Goal: Information Seeking & Learning: Obtain resource

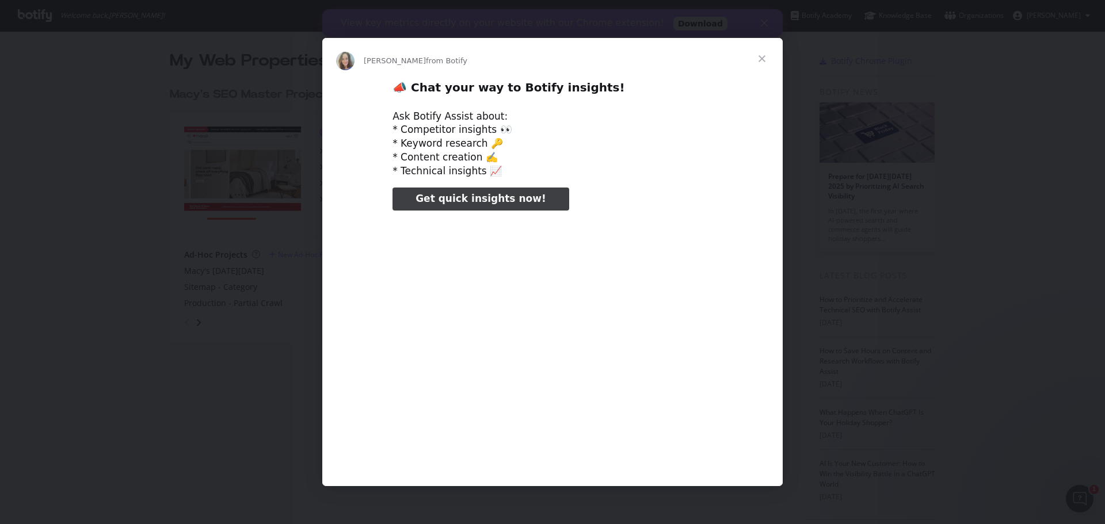
click at [766, 56] on span "Close" at bounding box center [761, 58] width 41 height 41
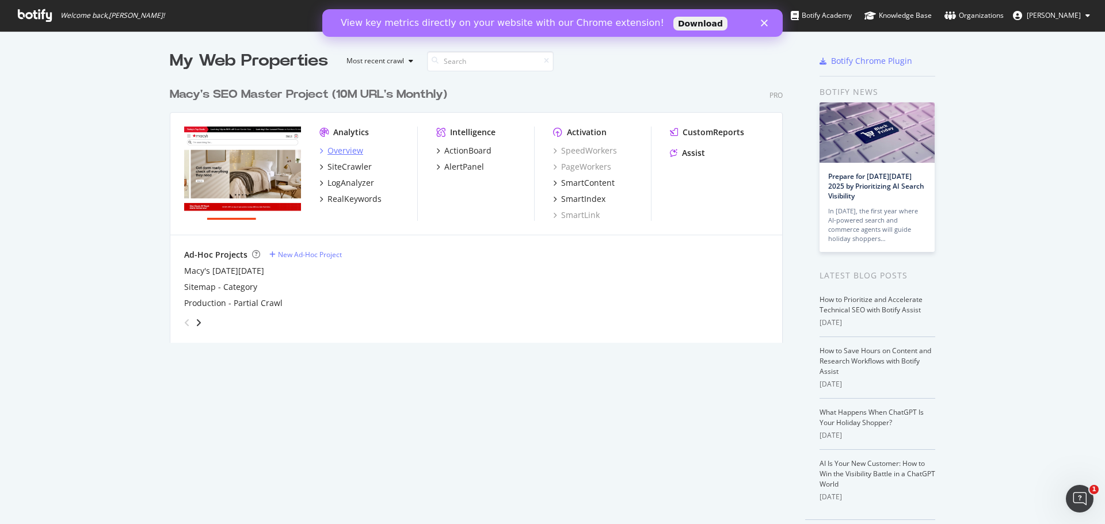
click at [342, 150] on div "Overview" at bounding box center [346, 151] width 36 height 12
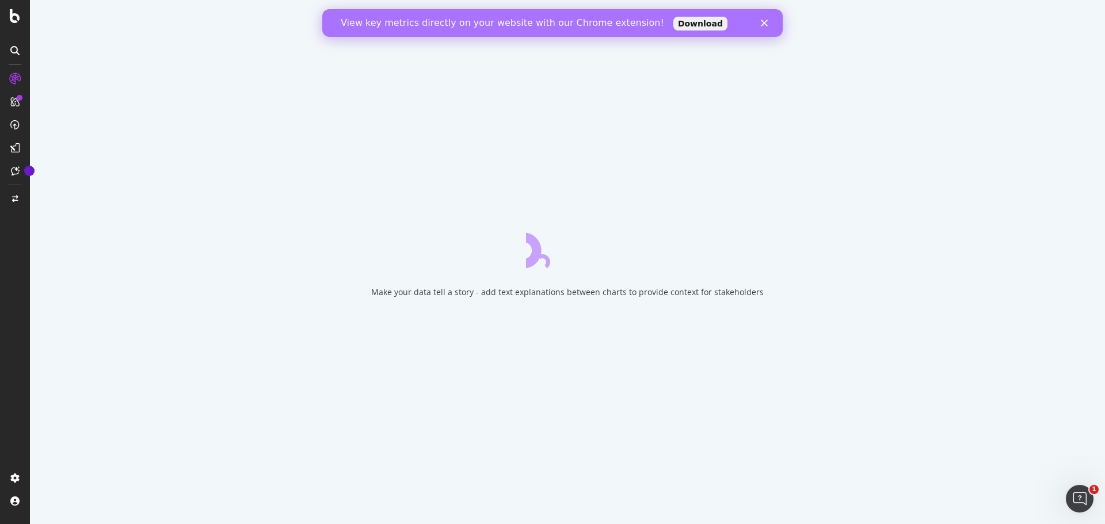
click at [767, 22] on icon "Close" at bounding box center [764, 23] width 7 height 7
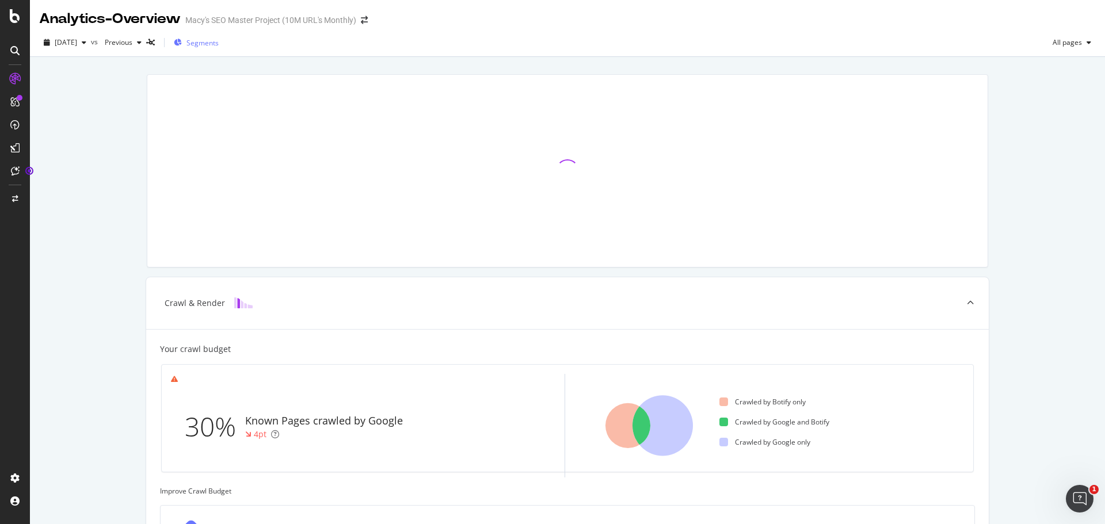
click at [219, 45] on span "Segments" at bounding box center [203, 43] width 32 height 10
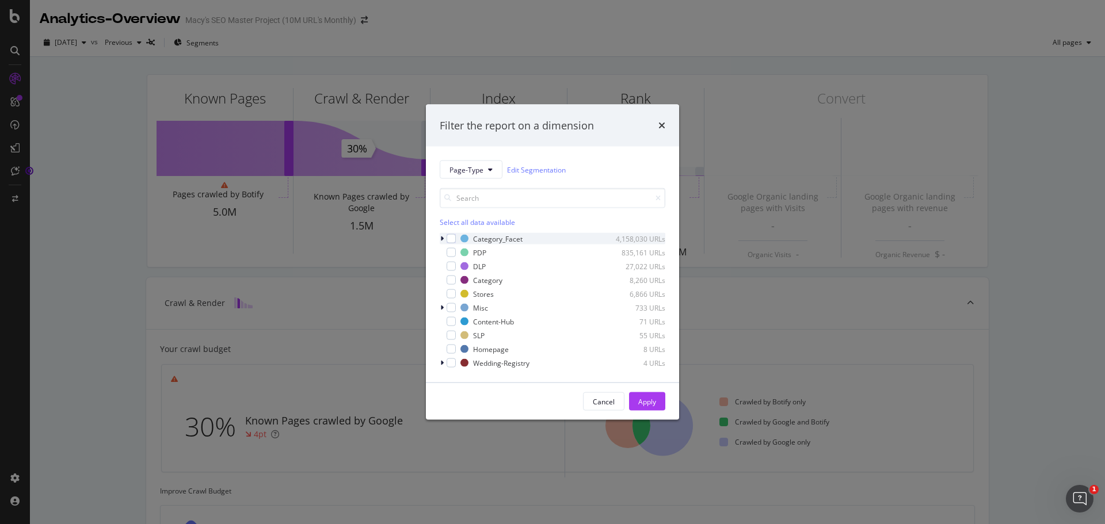
click at [443, 239] on icon "modal" at bounding box center [441, 238] width 3 height 7
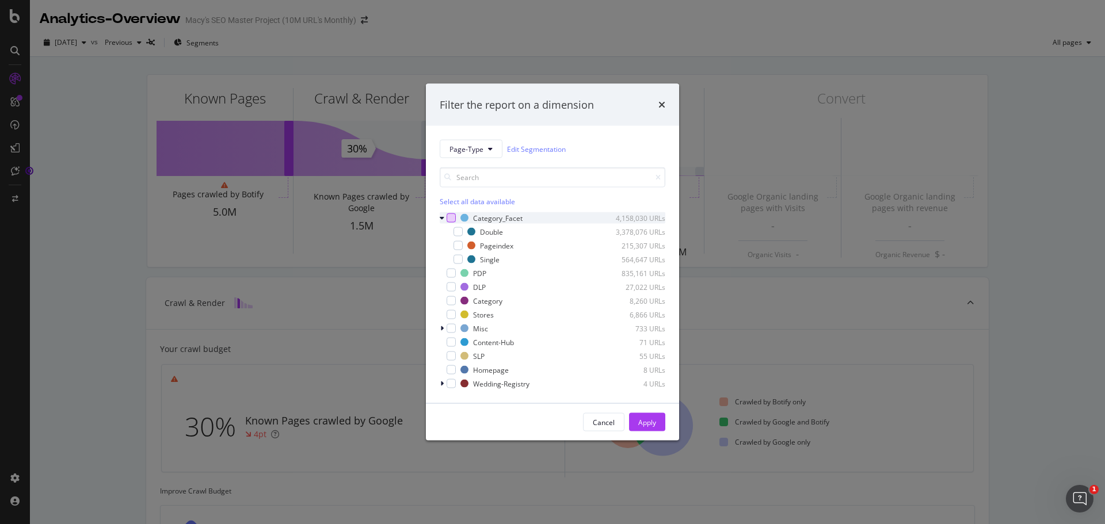
click at [452, 219] on div "modal" at bounding box center [451, 218] width 9 height 9
click at [457, 246] on icon "modal" at bounding box center [458, 246] width 5 height 6
click at [651, 419] on div "Apply" at bounding box center [647, 422] width 18 height 10
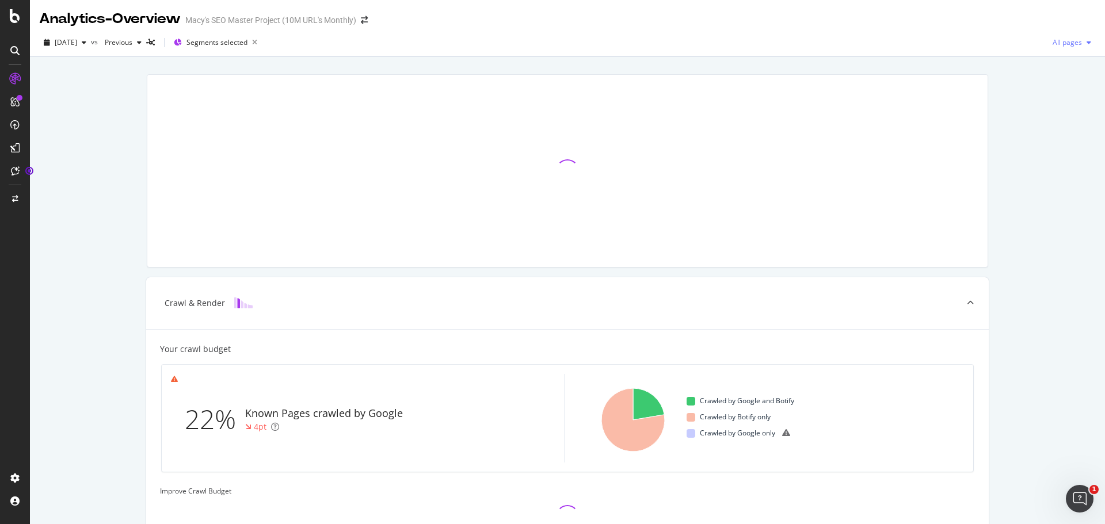
click at [1053, 43] on span "All pages" at bounding box center [1065, 42] width 34 height 10
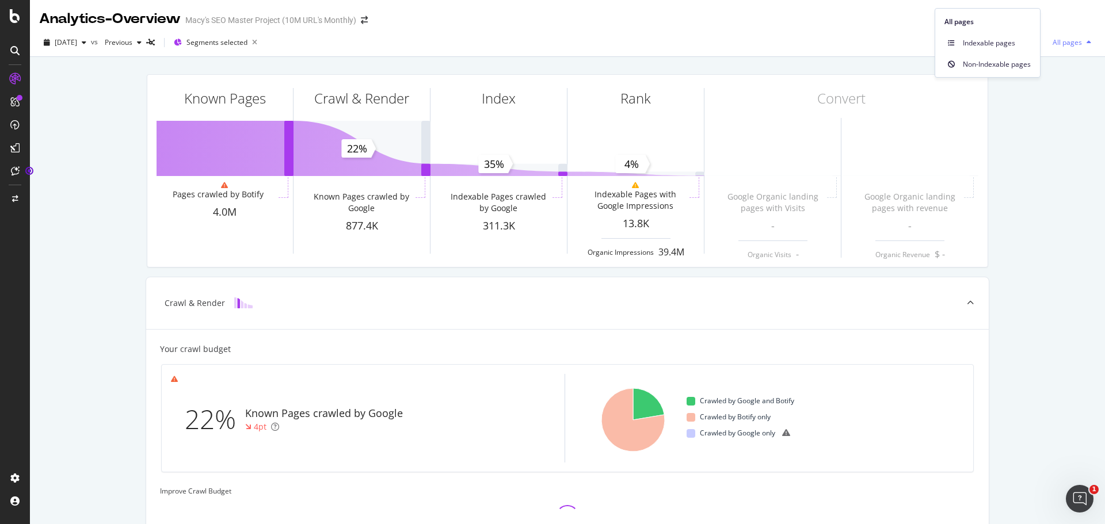
click at [1053, 43] on span "All pages" at bounding box center [1065, 42] width 34 height 10
click at [317, 44] on div "2025 Sep. 18th vs Previous Segments selected All pages" at bounding box center [567, 44] width 1075 height 23
click at [394, 41] on div "2025 Sep. 18th vs Previous Segments selected All pages" at bounding box center [567, 44] width 1075 height 23
click at [1056, 47] on div "All pages" at bounding box center [1072, 42] width 48 height 17
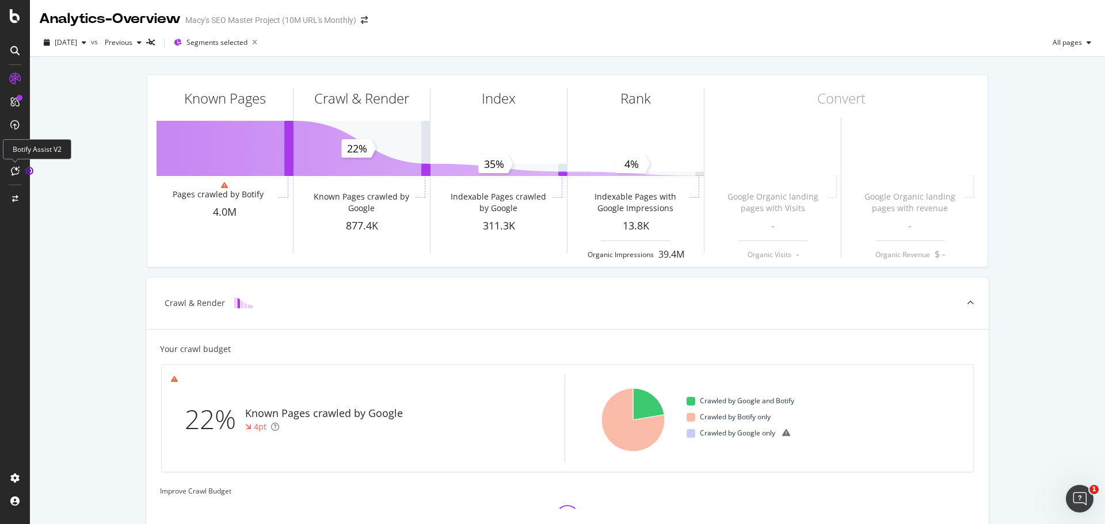
click at [12, 175] on icon at bounding box center [15, 170] width 9 height 9
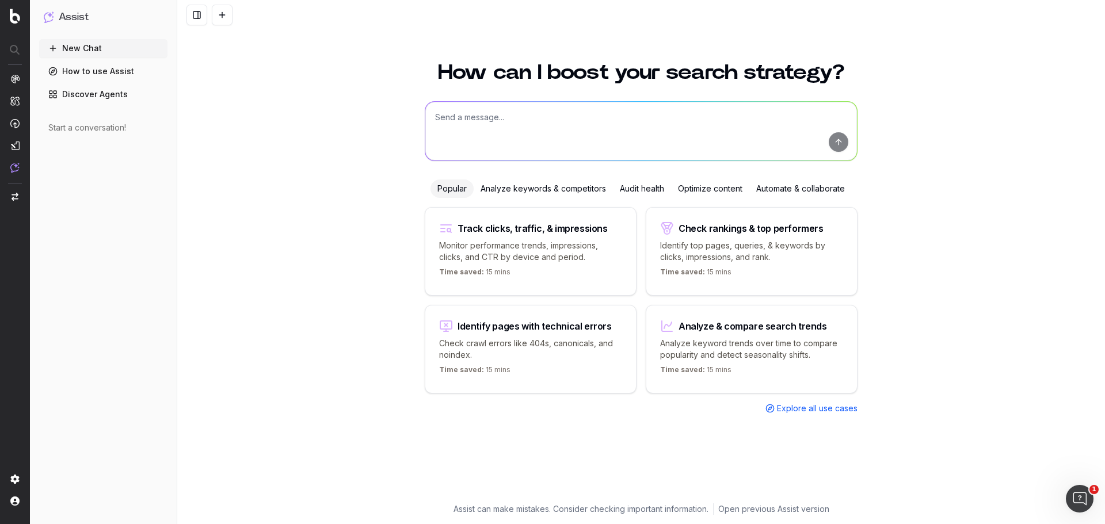
click at [699, 193] on div "Optimize content" at bounding box center [710, 189] width 78 height 18
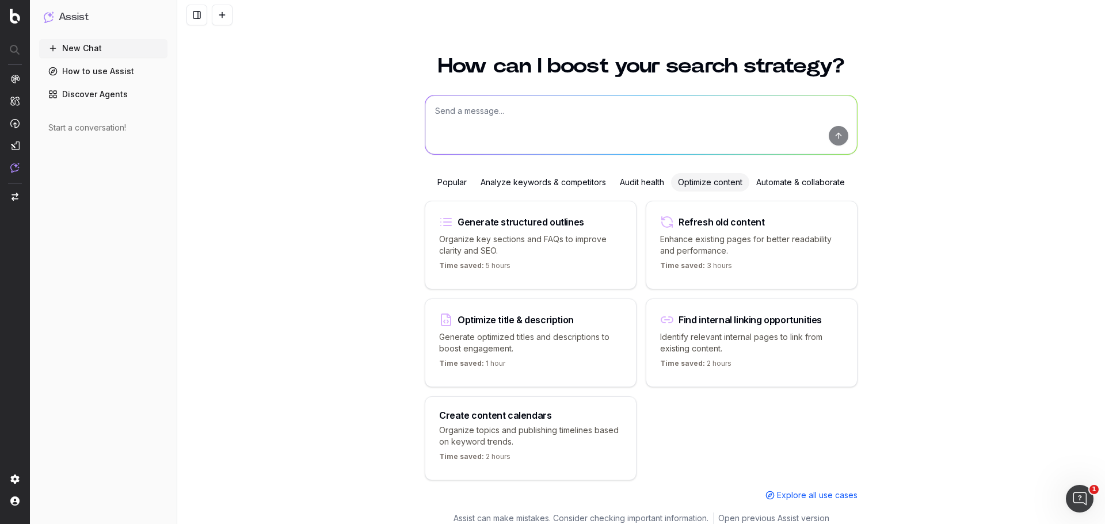
scroll to position [20, 0]
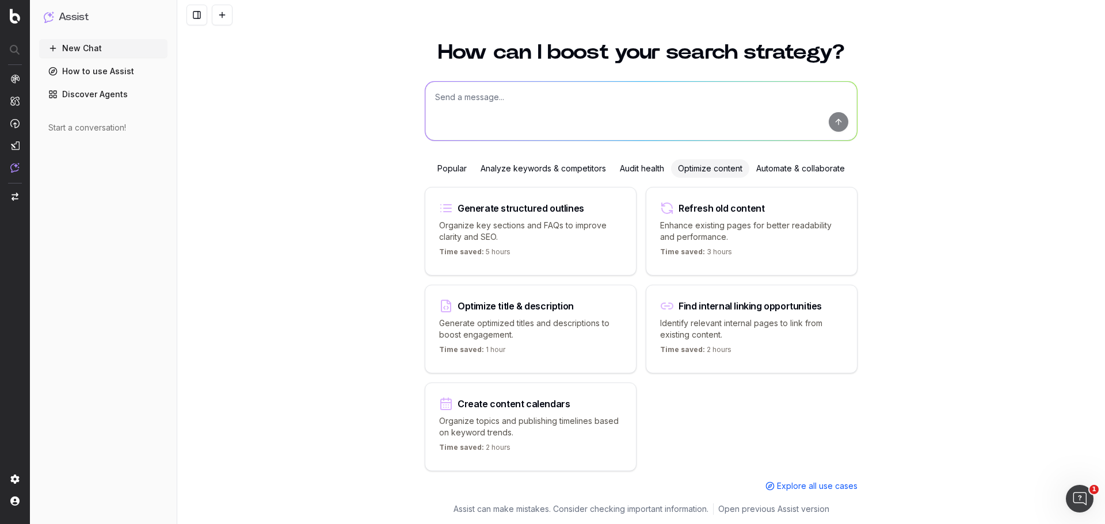
click at [644, 168] on div "Audit health" at bounding box center [642, 168] width 58 height 18
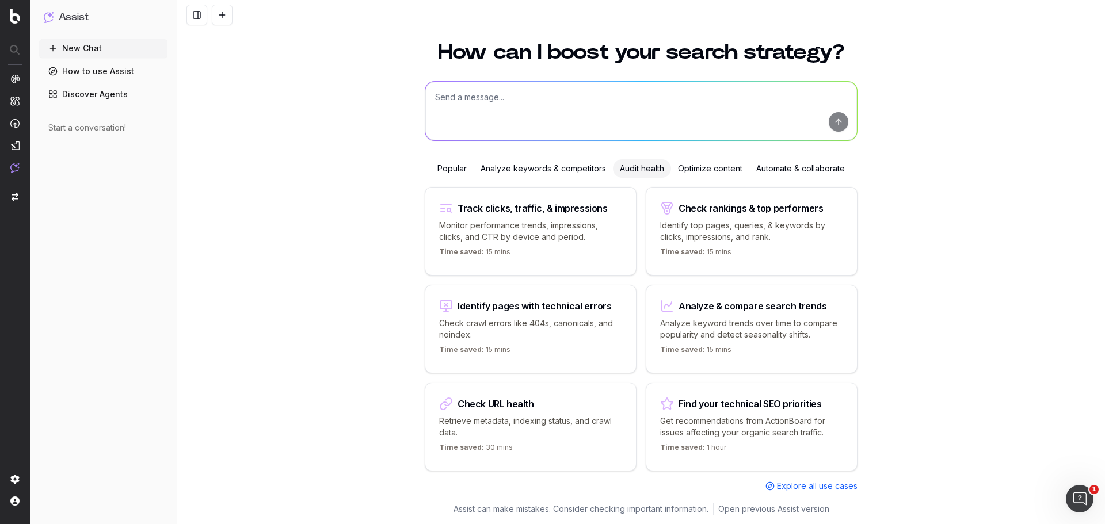
click at [793, 173] on div "Automate & collaborate" at bounding box center [801, 168] width 102 height 18
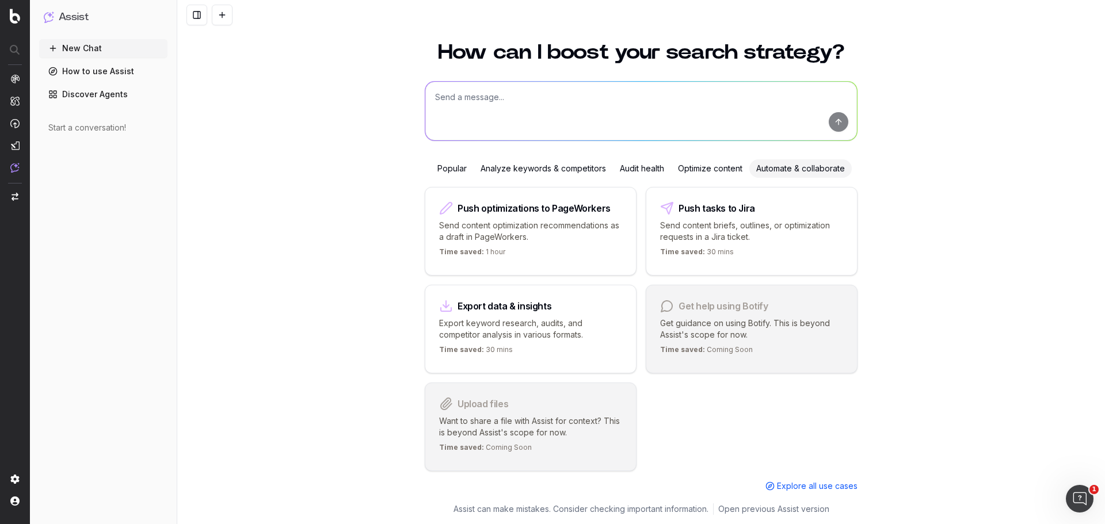
click at [548, 172] on div "Analyze keywords & competitors" at bounding box center [543, 168] width 139 height 18
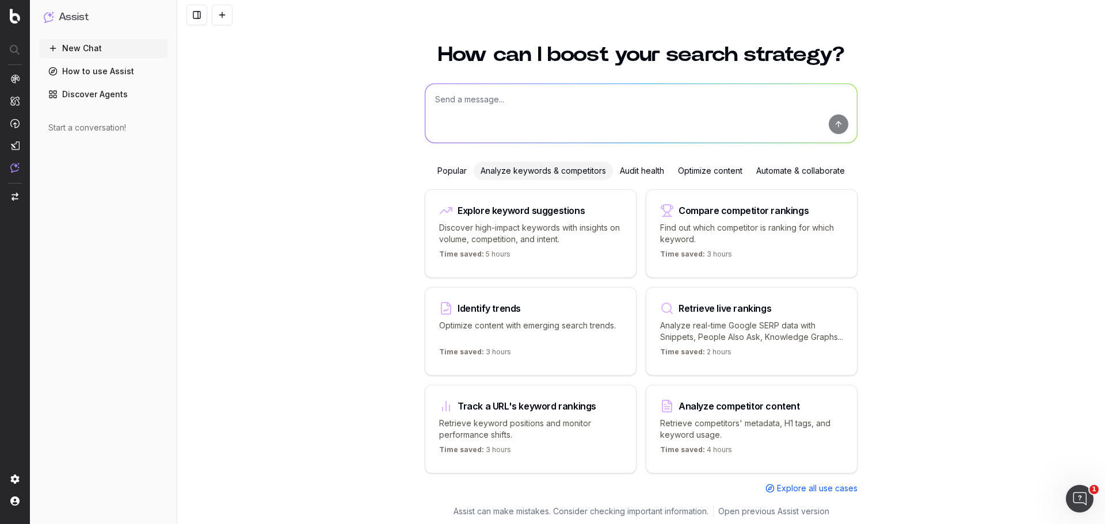
scroll to position [32, 0]
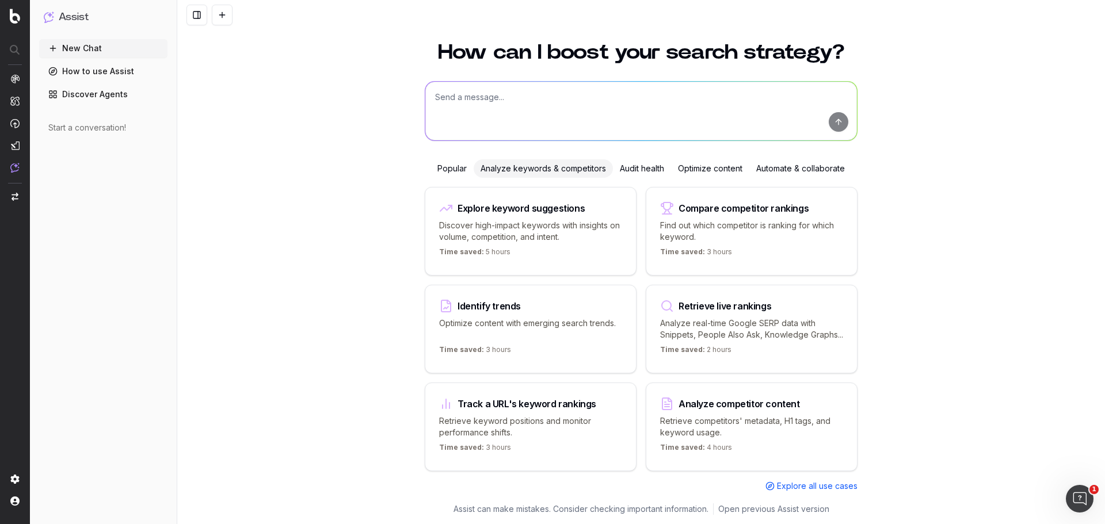
click at [446, 163] on div "Popular" at bounding box center [452, 168] width 43 height 18
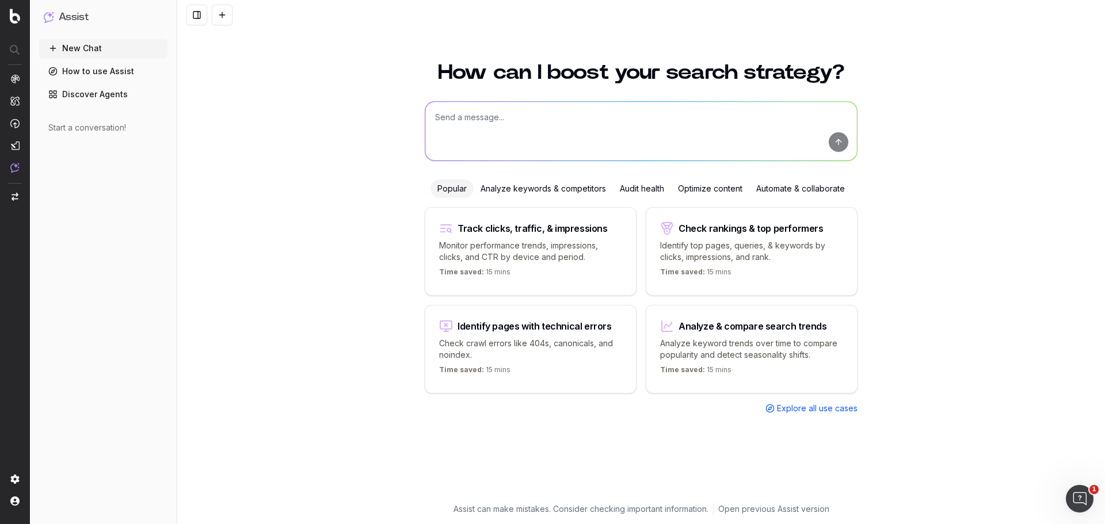
scroll to position [0, 0]
click at [630, 129] on textarea at bounding box center [641, 131] width 432 height 59
paste textarea "?id=5449"
paste textarea "?id=37038"
paste textarea "?id=55596"
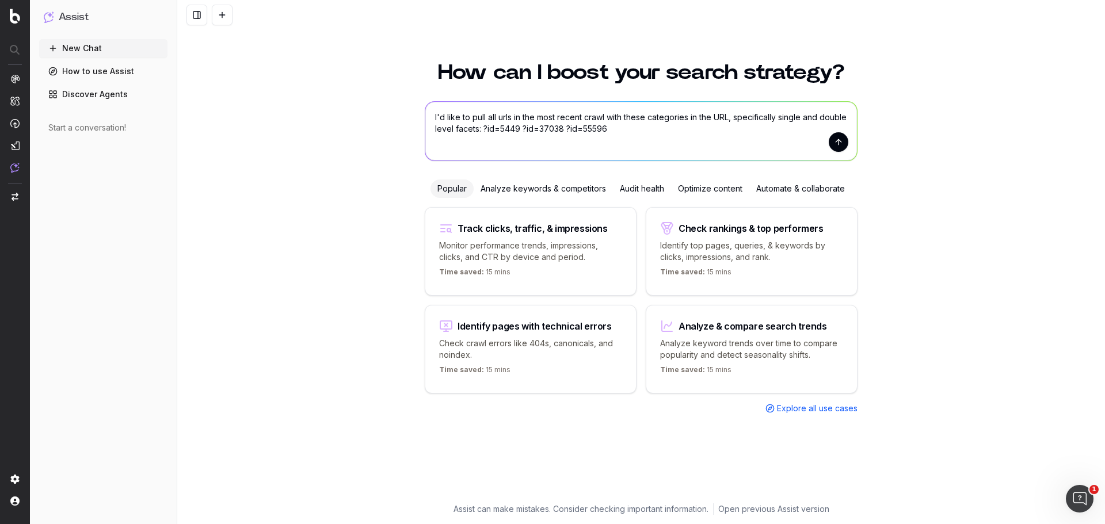
click at [690, 123] on textarea "I'd like to pull all urls in the most recent crawl with these categories in the…" at bounding box center [641, 131] width 432 height 59
paste textarea "?id=339463"
type textarea "I'd like to pull all urls in the most recent crawl with these categories in the…"
click at [838, 146] on button "submit" at bounding box center [839, 142] width 20 height 20
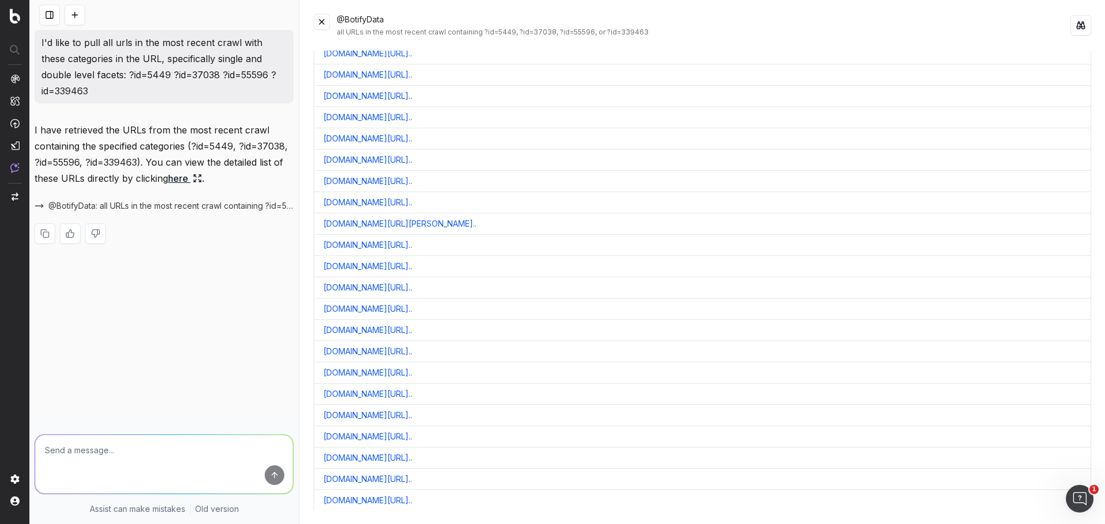
scroll to position [2763, 0]
click at [182, 181] on link "here" at bounding box center [185, 178] width 34 height 16
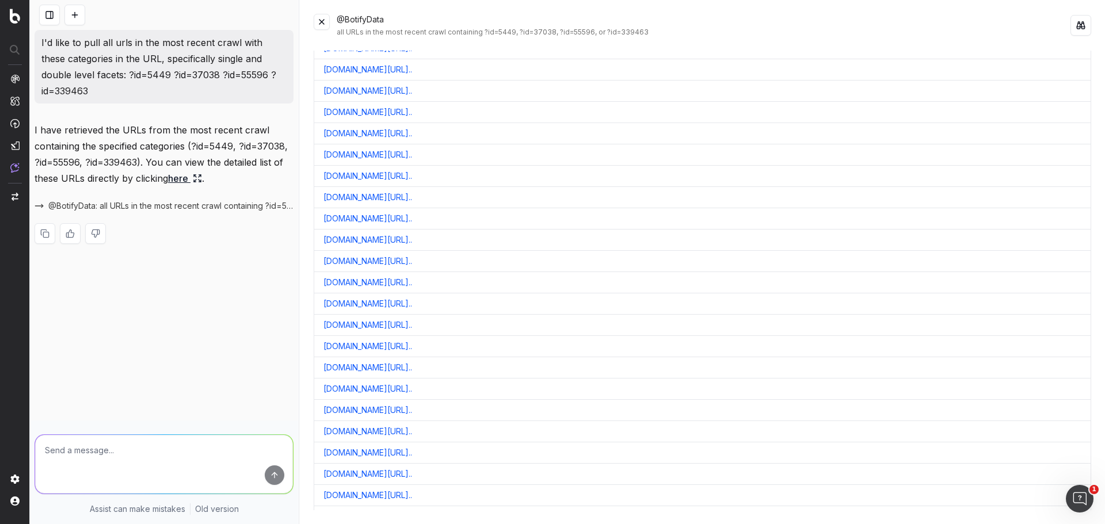
scroll to position [0, 0]
click at [1077, 28] on button at bounding box center [1081, 25] width 21 height 21
click at [127, 452] on textarea at bounding box center [164, 464] width 258 height 59
type textarea "can we include both indexable and noindexed facets? I need a complete view of a…"
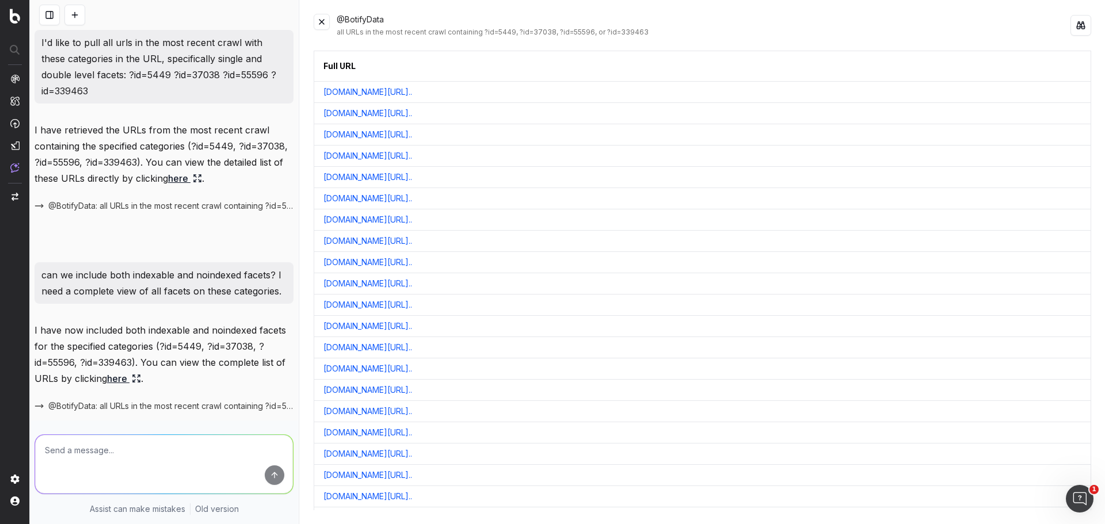
scroll to position [58, 0]
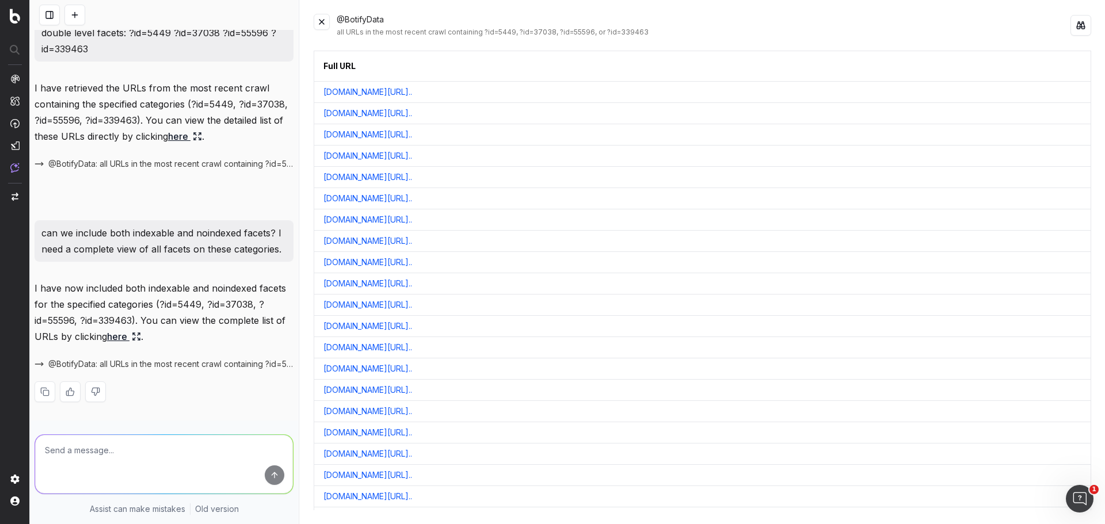
click at [132, 338] on link "here" at bounding box center [124, 337] width 34 height 16
click at [1081, 26] on button at bounding box center [1081, 25] width 21 height 21
click at [180, 449] on textarea at bounding box center [164, 464] width 258 height 59
click at [269, 486] on textarea "okay, to make this more manageable, let's split these out. For the first report…" at bounding box center [164, 464] width 258 height 59
type textarea "okay, to make this more manageable, let's split these out. For the first report…"
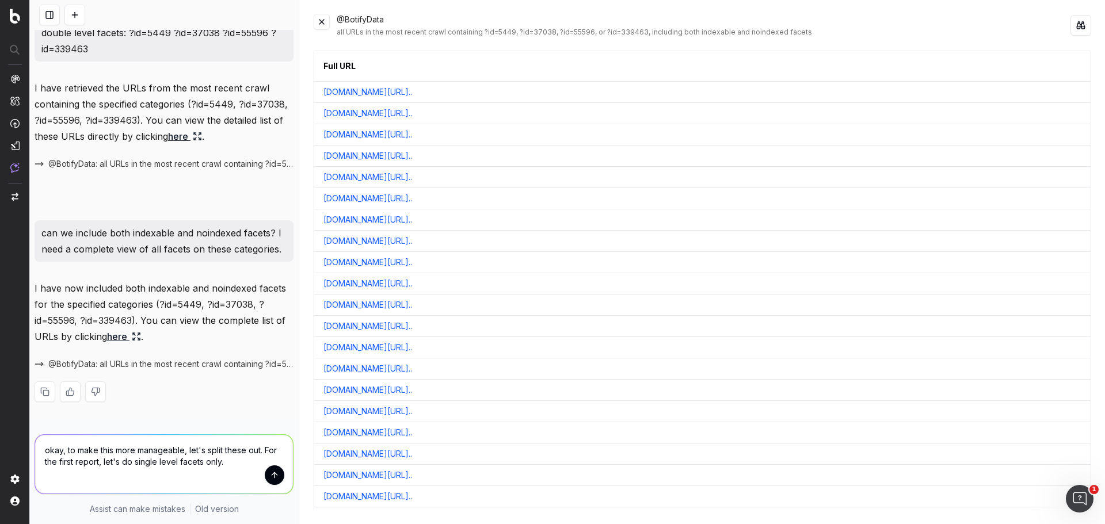
click at [268, 476] on button "submit" at bounding box center [275, 476] width 20 height 20
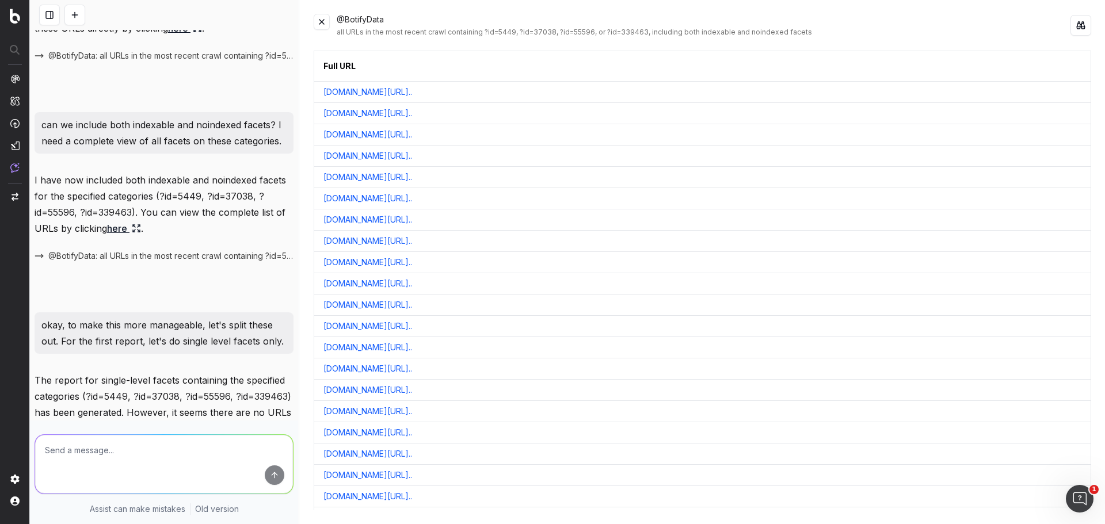
scroll to position [351, 0]
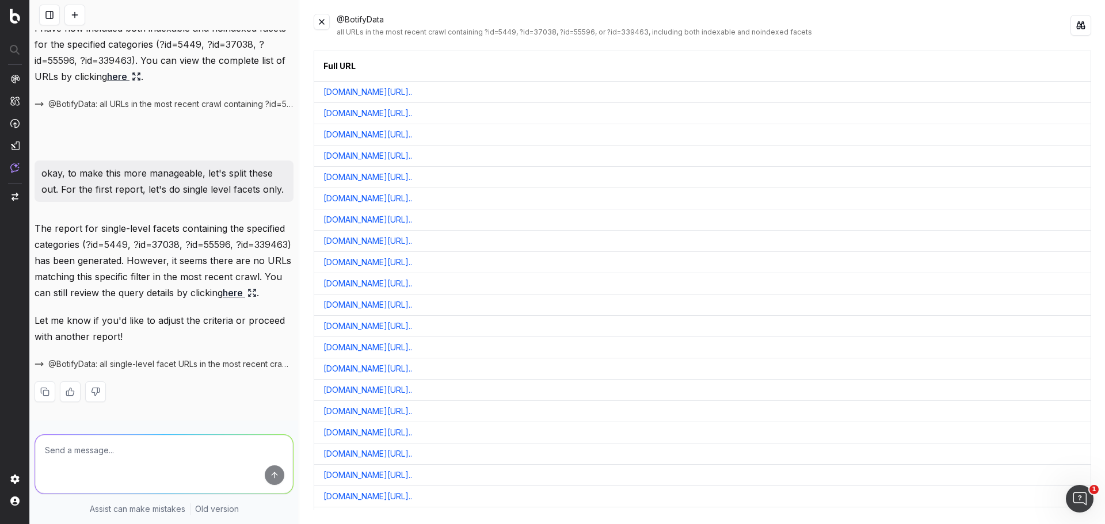
click at [223, 295] on link "here" at bounding box center [240, 293] width 34 height 16
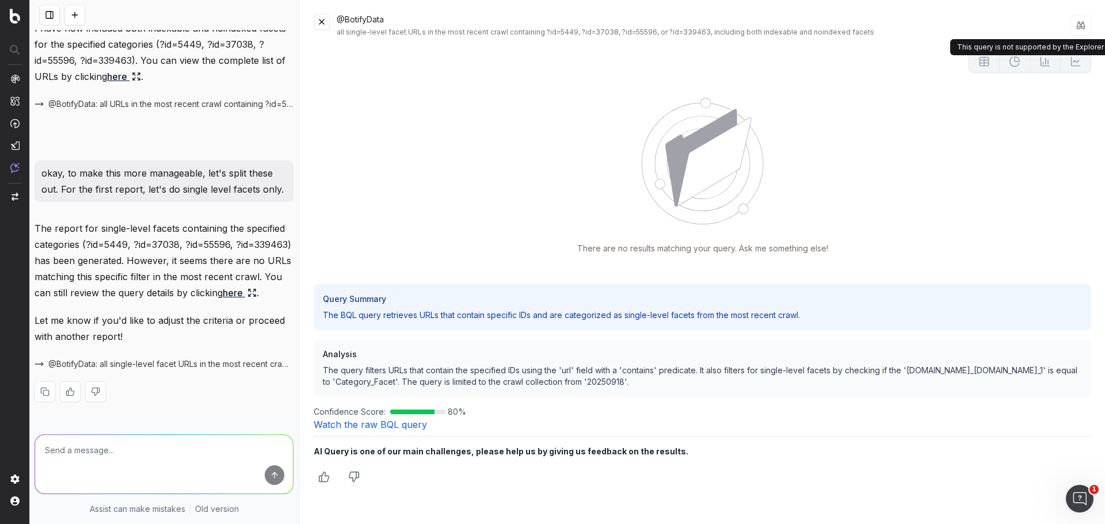
click at [1083, 29] on button at bounding box center [1081, 25] width 21 height 23
click at [1080, 29] on button at bounding box center [1081, 25] width 21 height 23
click at [69, 16] on button at bounding box center [74, 15] width 21 height 21
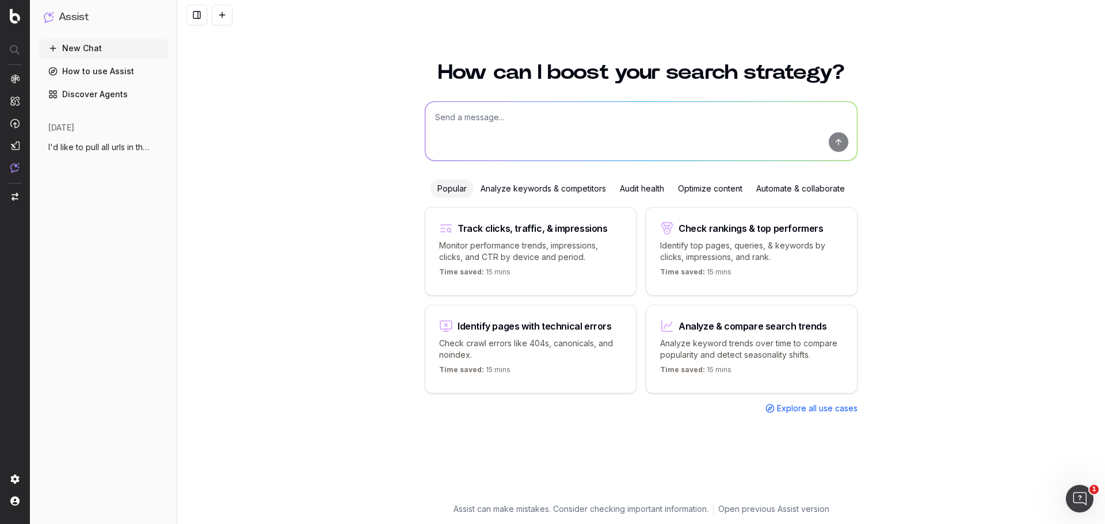
click at [540, 127] on textarea at bounding box center [641, 131] width 432 height 59
paste textarea "5449"
click at [551, 130] on textarea "Can you please provide me with a data pull of single and double level facets, b…" at bounding box center [641, 131] width 432 height 59
type textarea "Can you please provide me with a data pull of single and double level facets, b…"
click at [839, 145] on button "submit" at bounding box center [839, 142] width 20 height 20
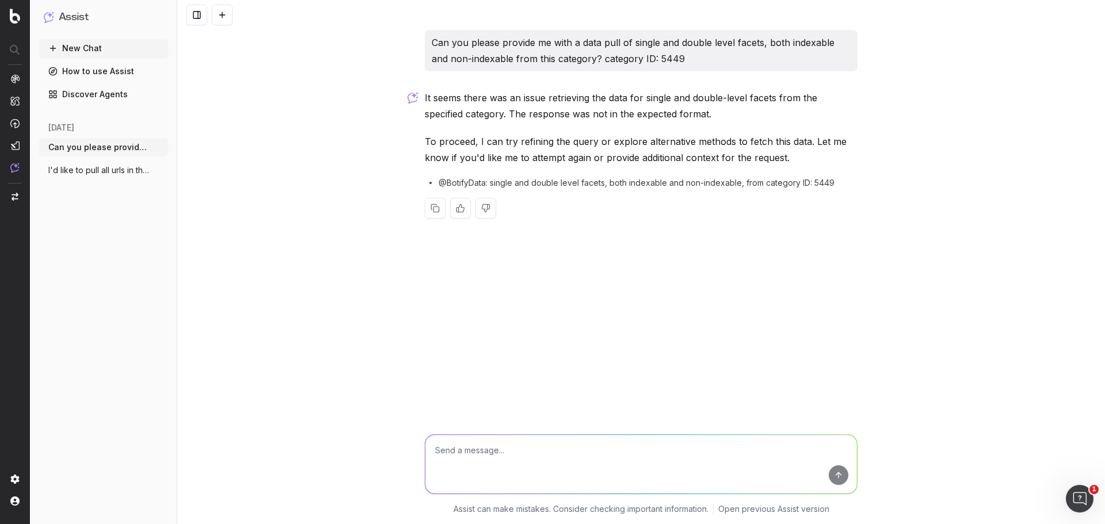
click at [599, 455] on textarea at bounding box center [641, 464] width 432 height 59
type textarea "t"
paste textarea "5449"
type textarea "additional context, I'm trying to get a view of all possible facets from from u…"
click at [836, 478] on button "submit" at bounding box center [839, 476] width 20 height 20
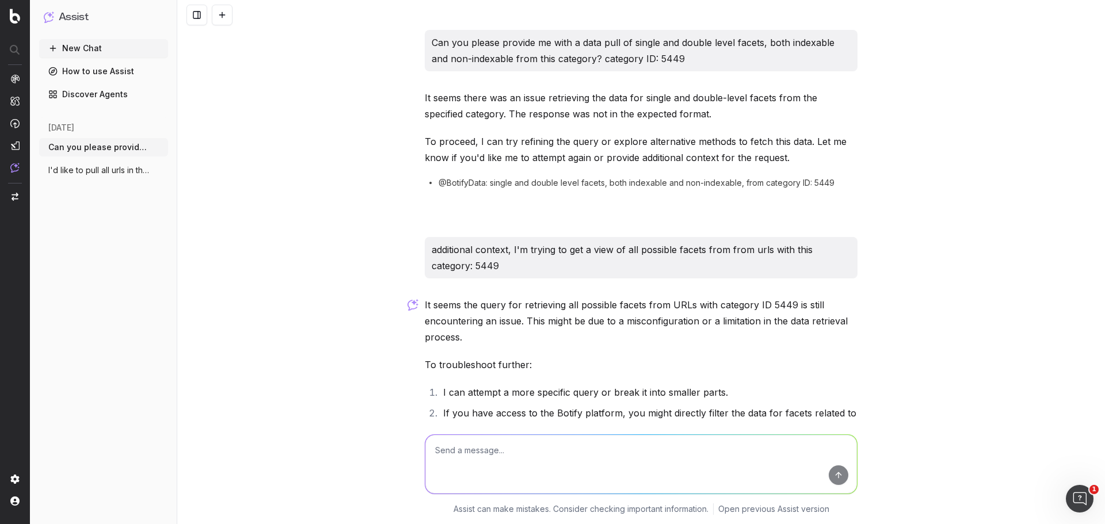
scroll to position [109, 0]
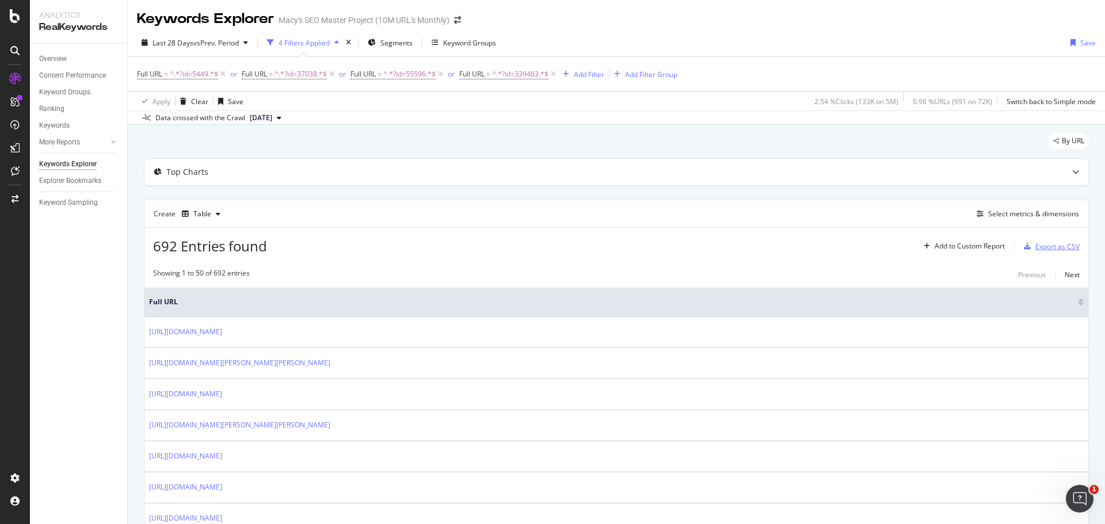
click at [1050, 250] on div "Export as CSV" at bounding box center [1058, 247] width 44 height 10
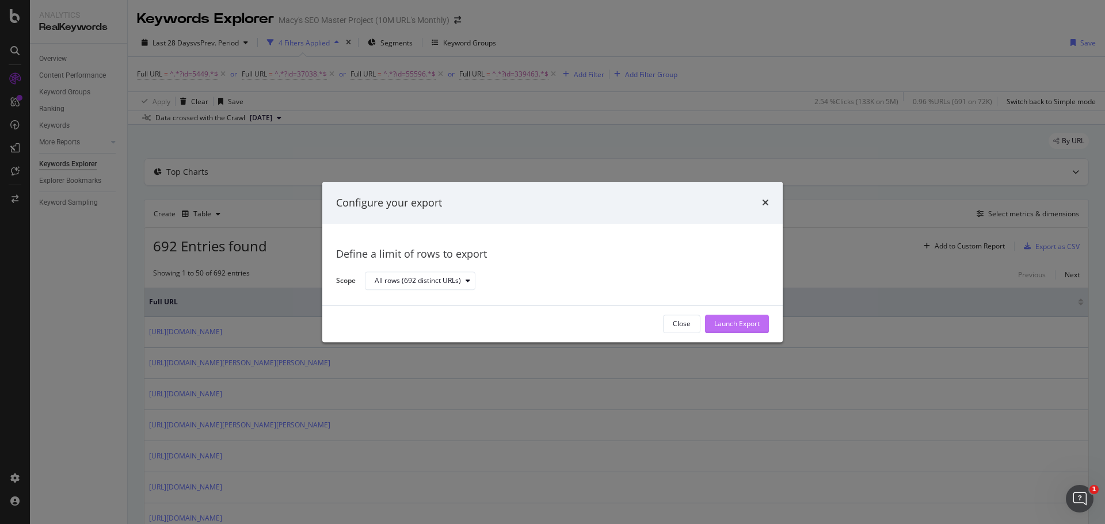
click at [752, 323] on div "Launch Export" at bounding box center [736, 325] width 45 height 10
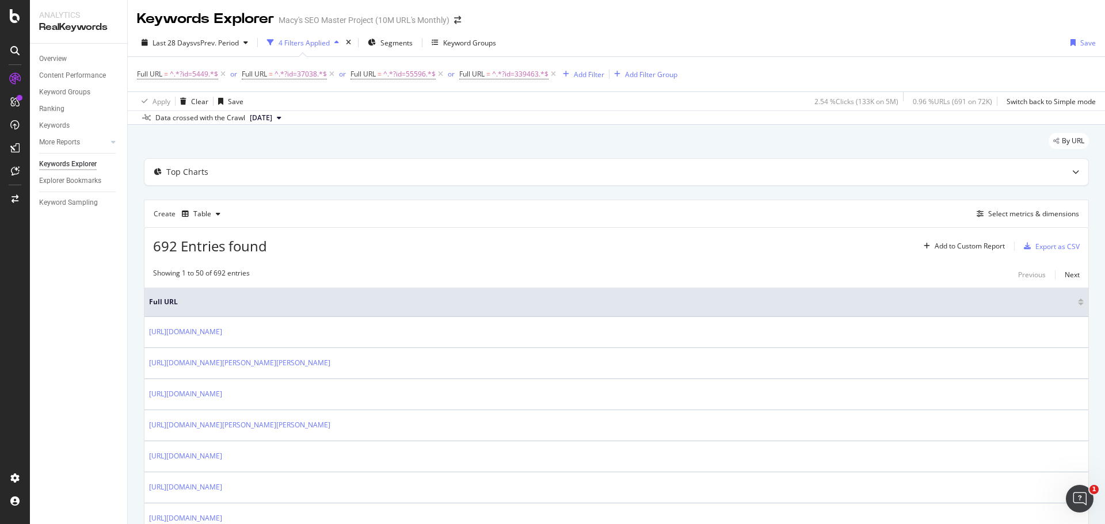
click at [328, 43] on div "4 Filters Applied" at bounding box center [304, 43] width 51 height 10
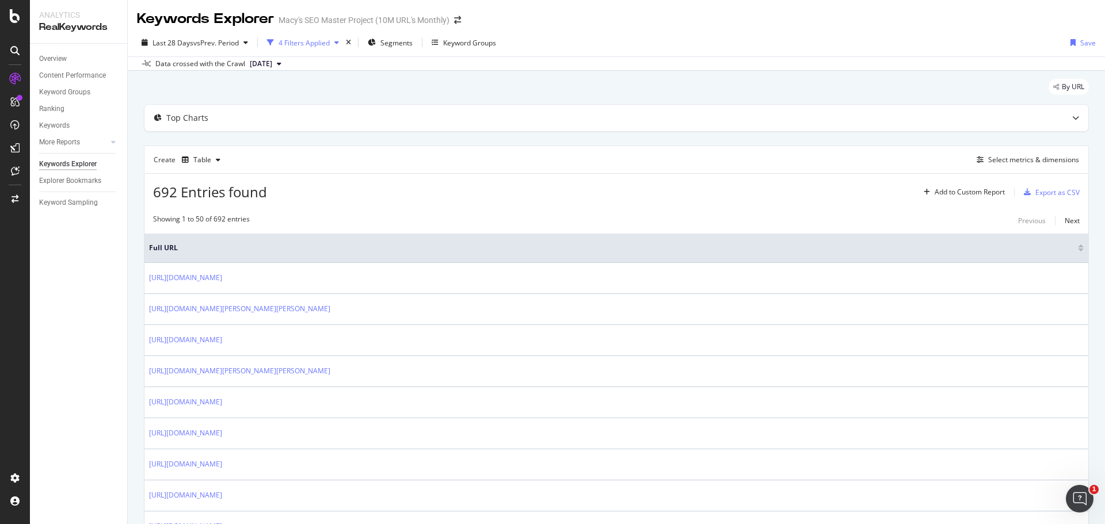
click at [328, 43] on div "4 Filters Applied" at bounding box center [304, 43] width 51 height 10
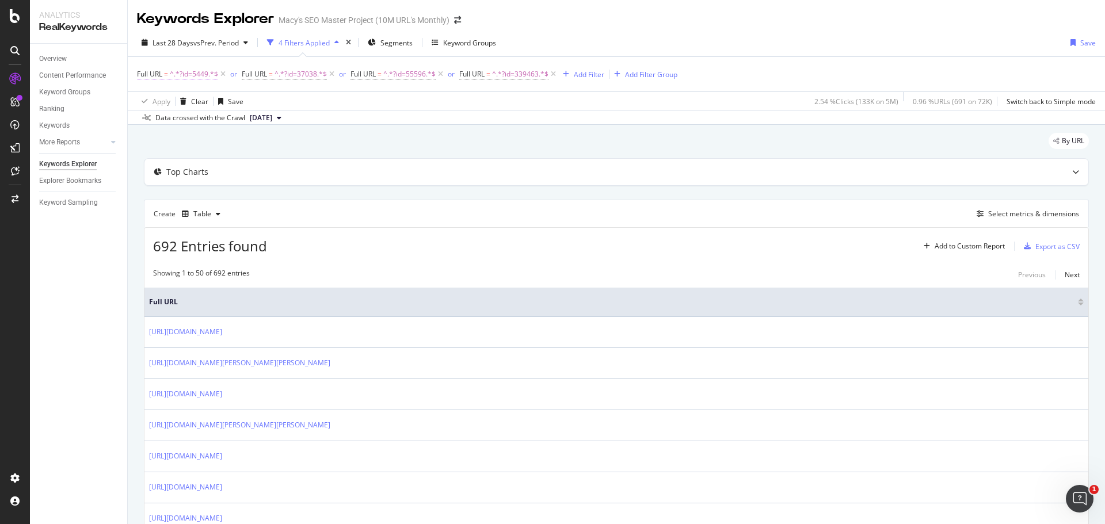
click at [222, 74] on icon at bounding box center [223, 75] width 10 height 12
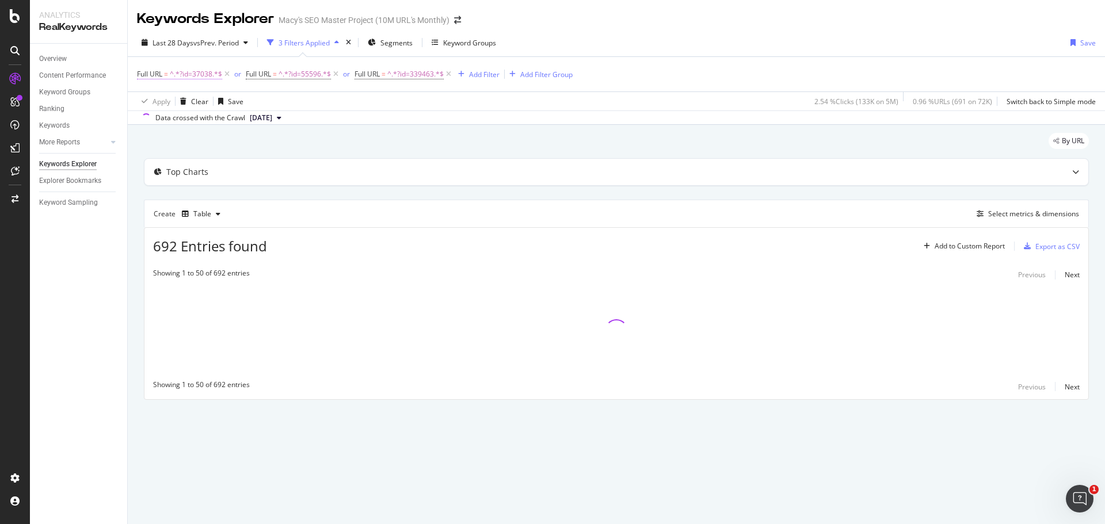
click at [222, 74] on span "^.*?id=37038.*$" at bounding box center [196, 74] width 52 height 16
click at [404, 94] on div "Apply Clear Save 2.54 % Clicks ( 133K on 5M ) 0.96 % URLs ( 691 on 72K ) Switch…" at bounding box center [617, 101] width 978 height 19
click at [222, 77] on icon at bounding box center [227, 75] width 10 height 12
click at [222, 77] on span "^.*?id=339463.*$" at bounding box center [198, 74] width 56 height 16
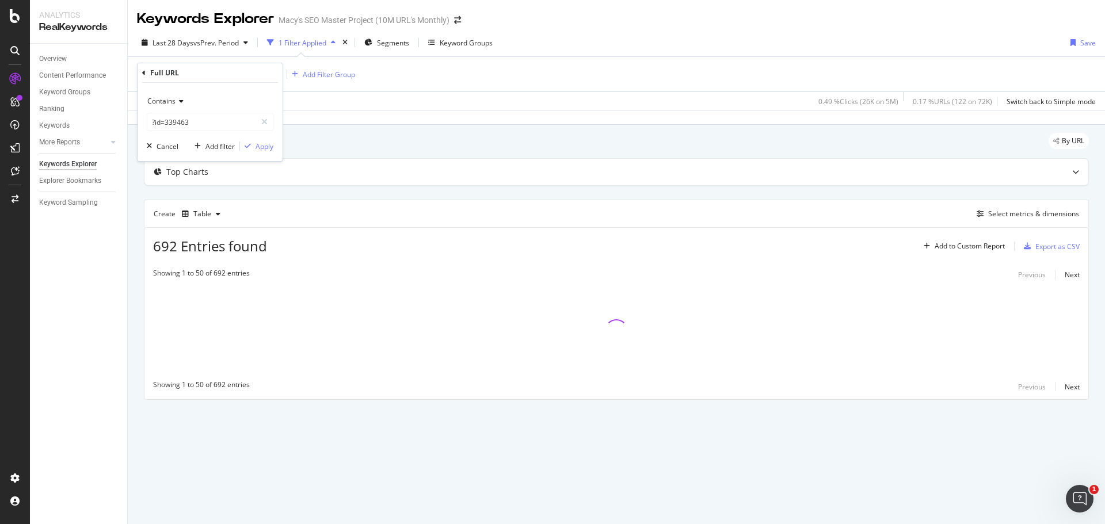
click at [381, 93] on div "Apply Clear Save 0.49 % Clicks ( 26K on 5M ) 0.17 % URLs ( 122 on 72K ) Switch …" at bounding box center [617, 101] width 978 height 19
click at [233, 76] on icon at bounding box center [231, 75] width 10 height 12
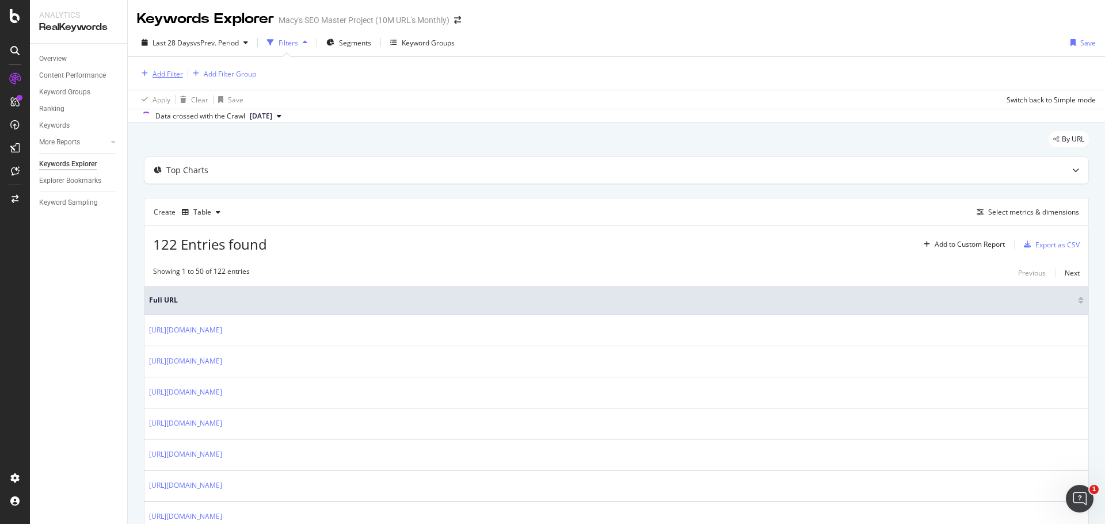
click at [174, 75] on div "Add Filter" at bounding box center [168, 74] width 31 height 10
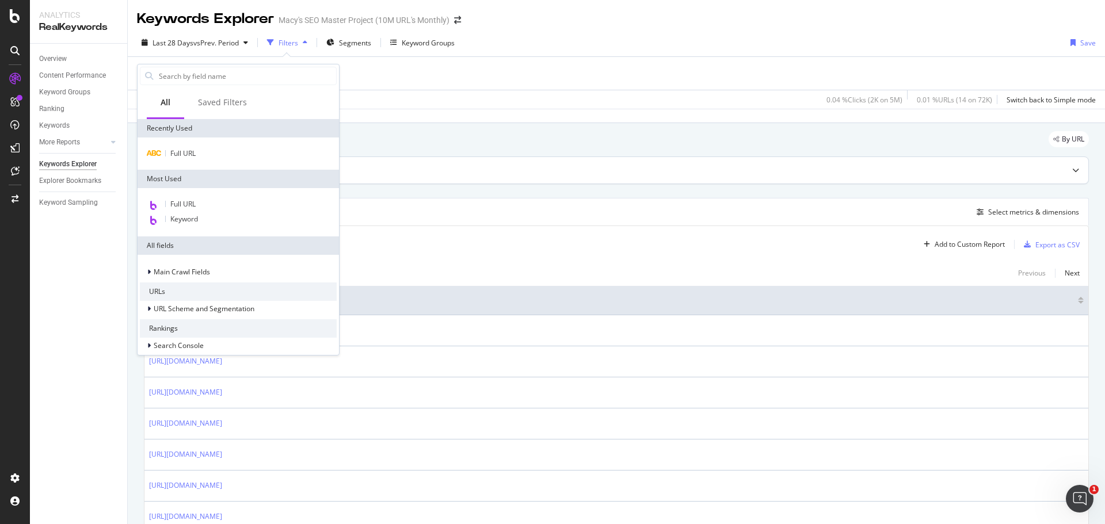
click at [555, 123] on div "Data crossed with the Crawl [DATE]" at bounding box center [617, 116] width 978 height 14
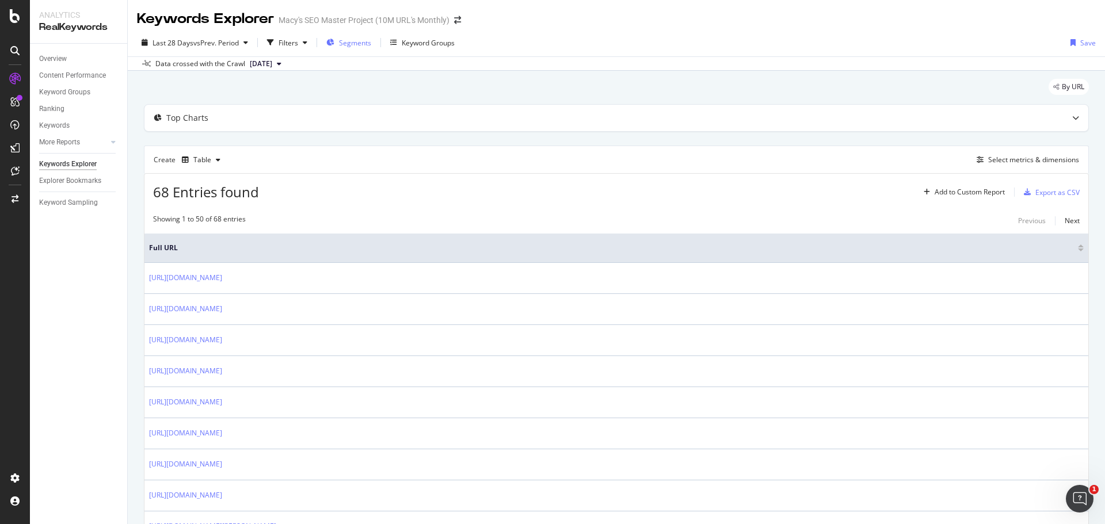
click at [353, 45] on span "Segments" at bounding box center [355, 43] width 32 height 10
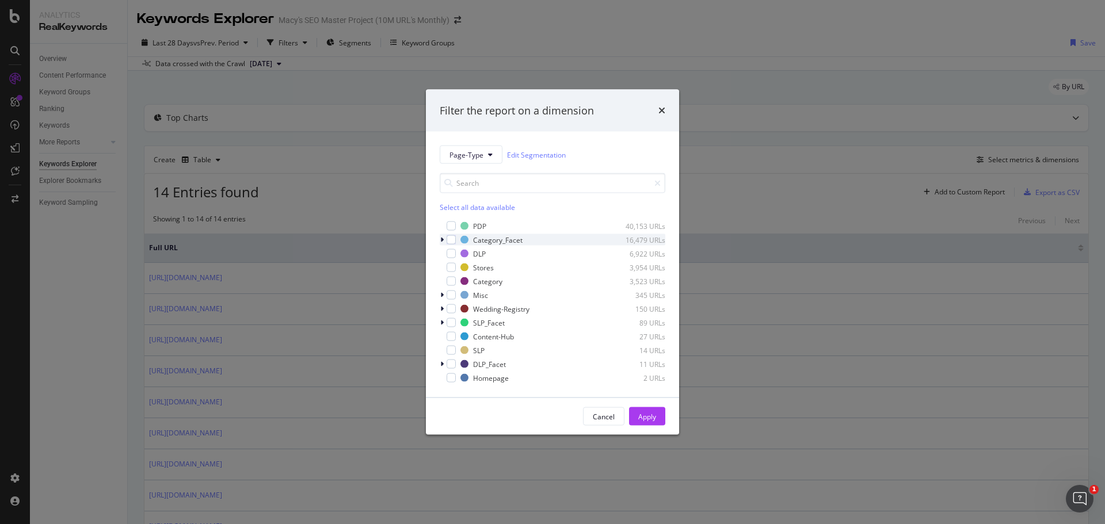
click at [442, 241] on icon "modal" at bounding box center [441, 240] width 3 height 7
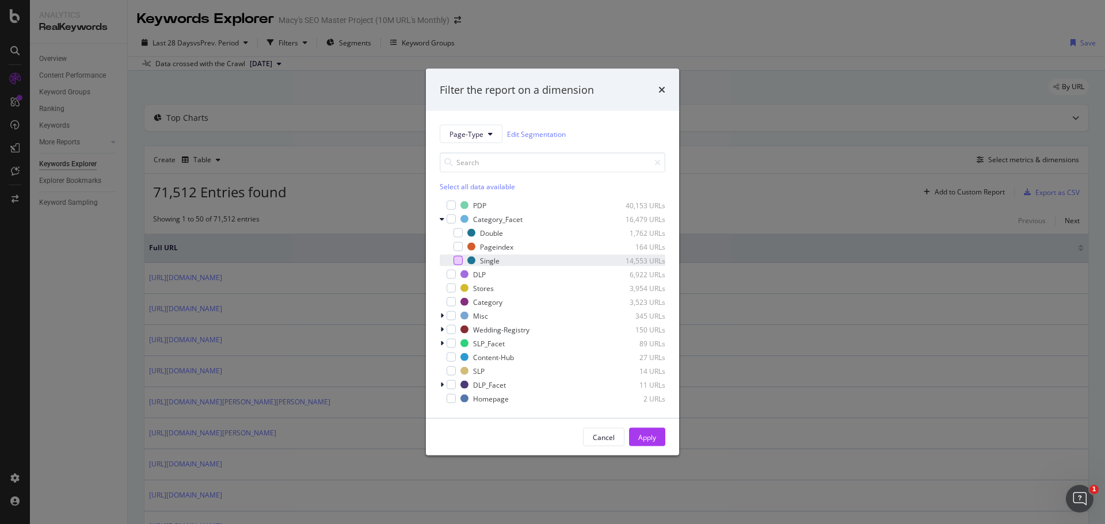
click at [458, 263] on div "modal" at bounding box center [458, 260] width 9 height 9
click at [649, 434] on div "Apply" at bounding box center [647, 437] width 18 height 10
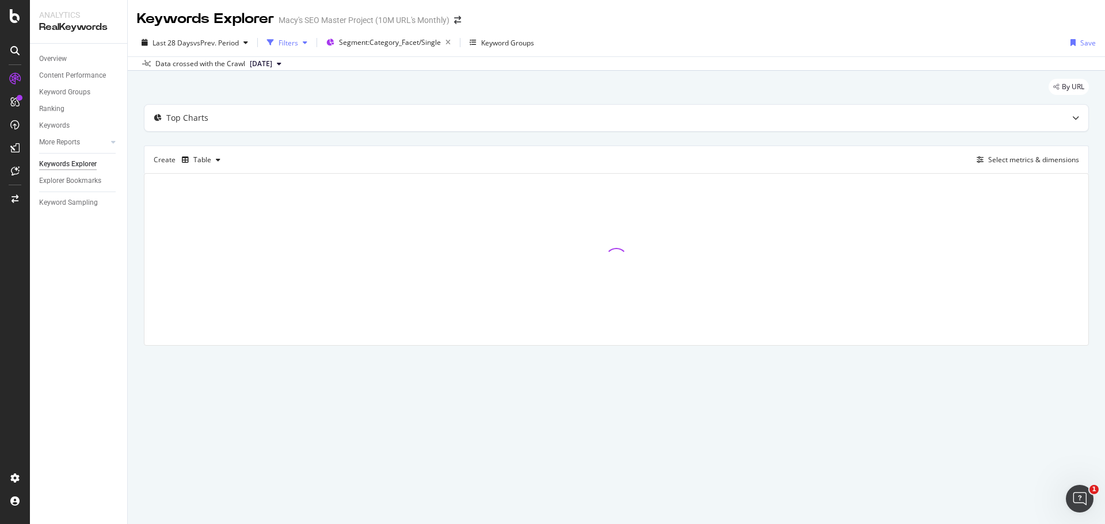
click at [296, 44] on div "Filters" at bounding box center [289, 43] width 20 height 10
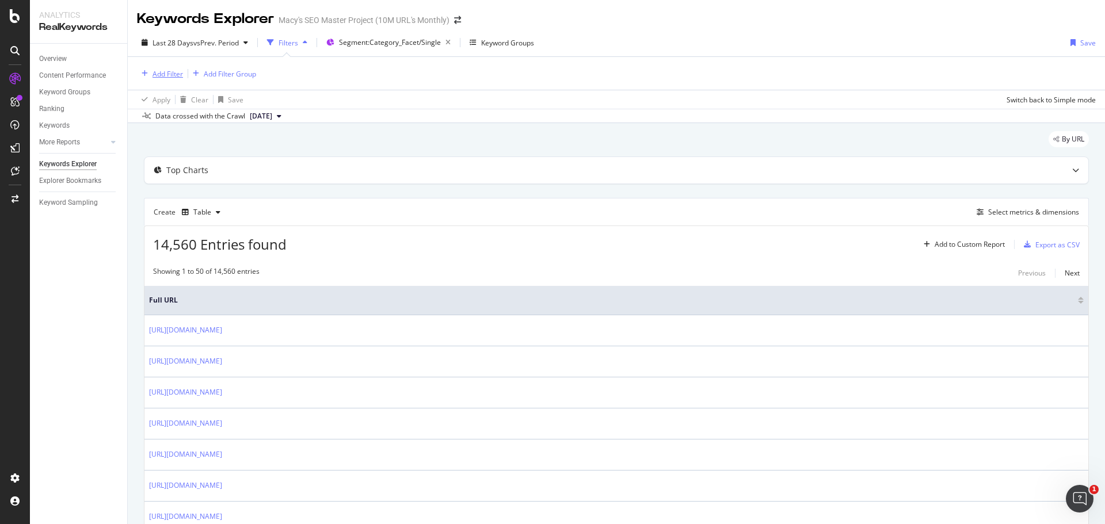
click at [159, 76] on div "Add Filter" at bounding box center [168, 74] width 31 height 10
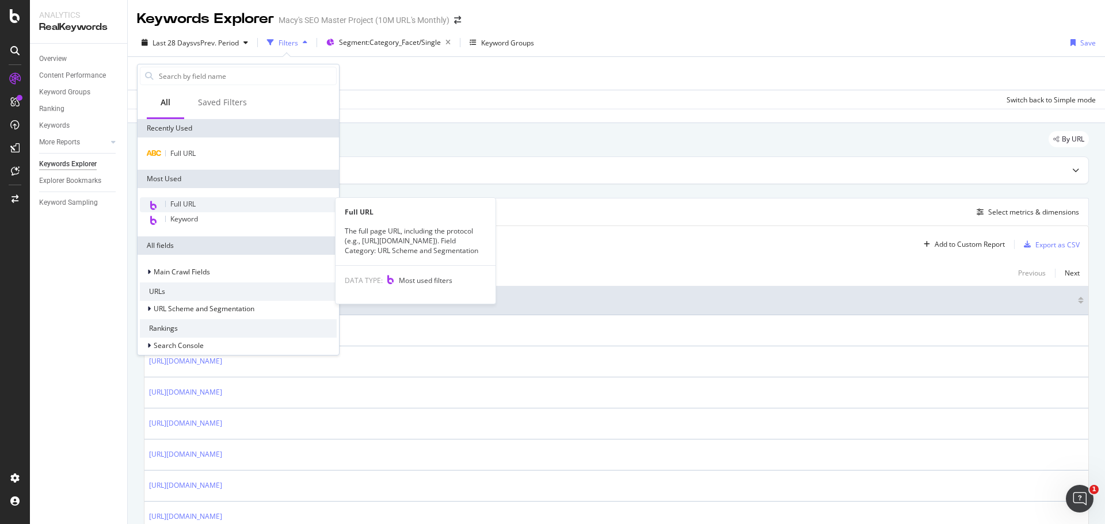
click at [209, 206] on div "Full URL" at bounding box center [238, 204] width 197 height 15
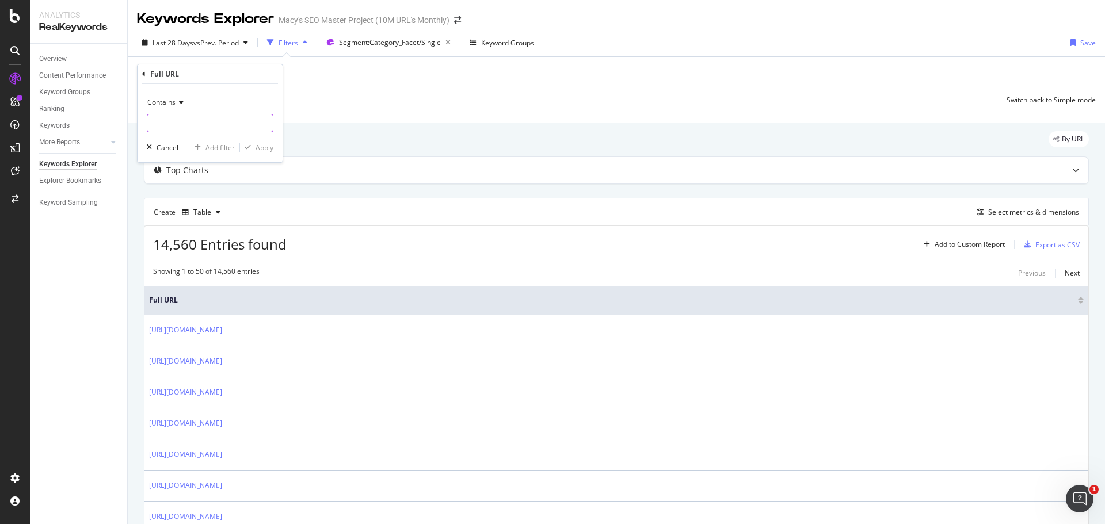
click at [201, 119] on input "text" at bounding box center [209, 123] width 125 height 18
paste input "/shop/womens/clothing/dresses"
type input "/shop/womens/clothing/dresses"
click at [265, 148] on div "Apply" at bounding box center [265, 148] width 18 height 10
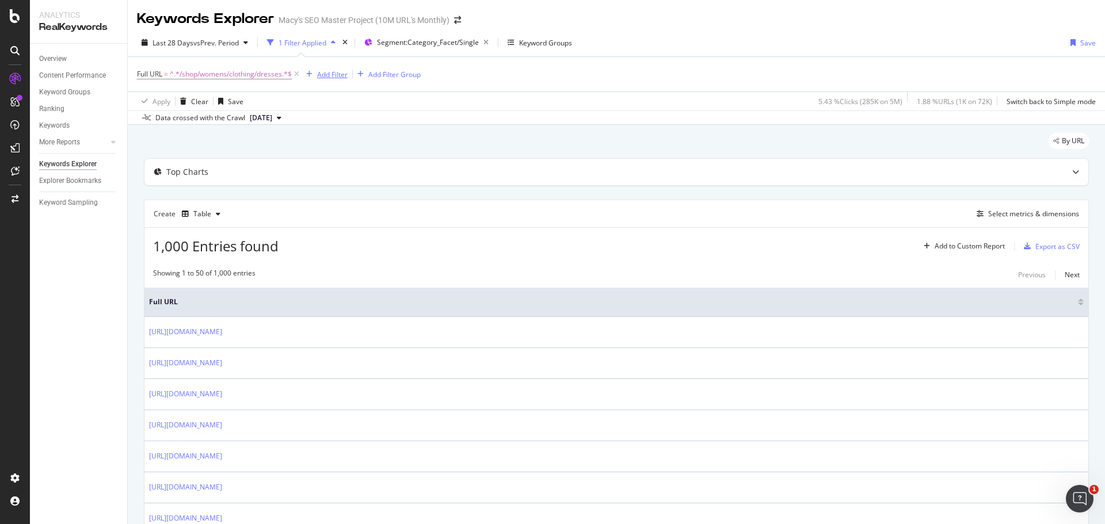
click at [342, 74] on div "Add Filter" at bounding box center [332, 75] width 31 height 10
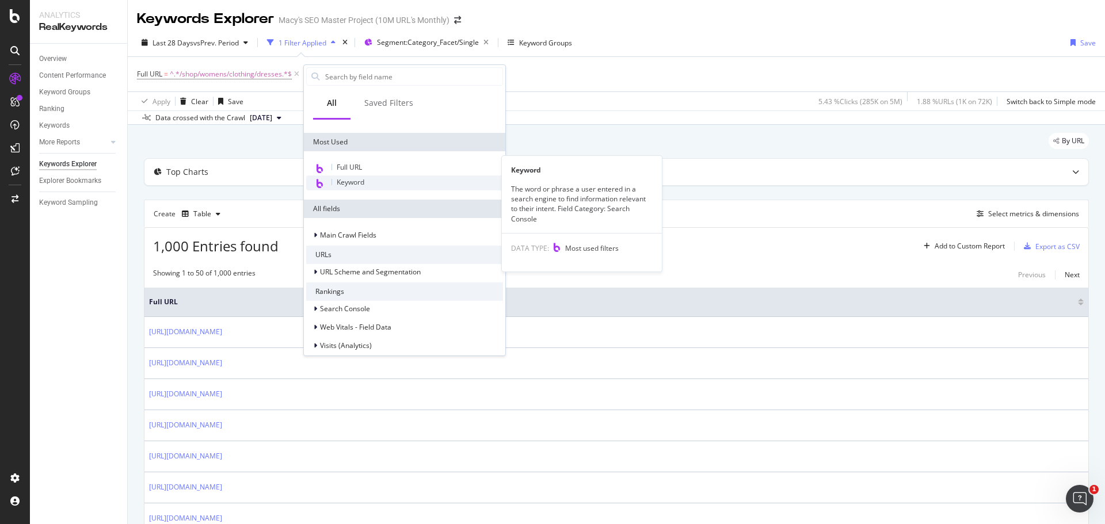
scroll to position [58, 0]
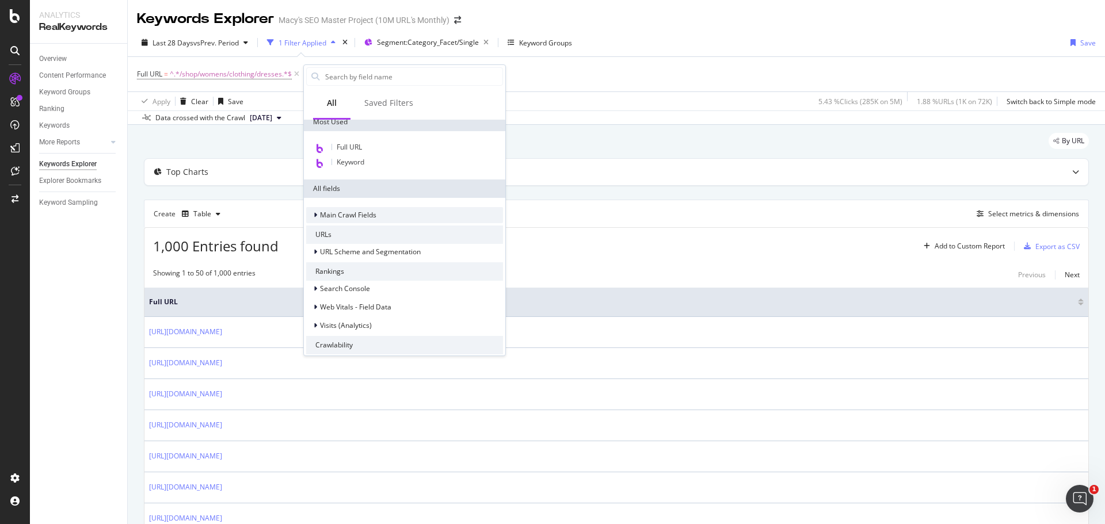
click at [317, 216] on icon at bounding box center [315, 215] width 3 height 7
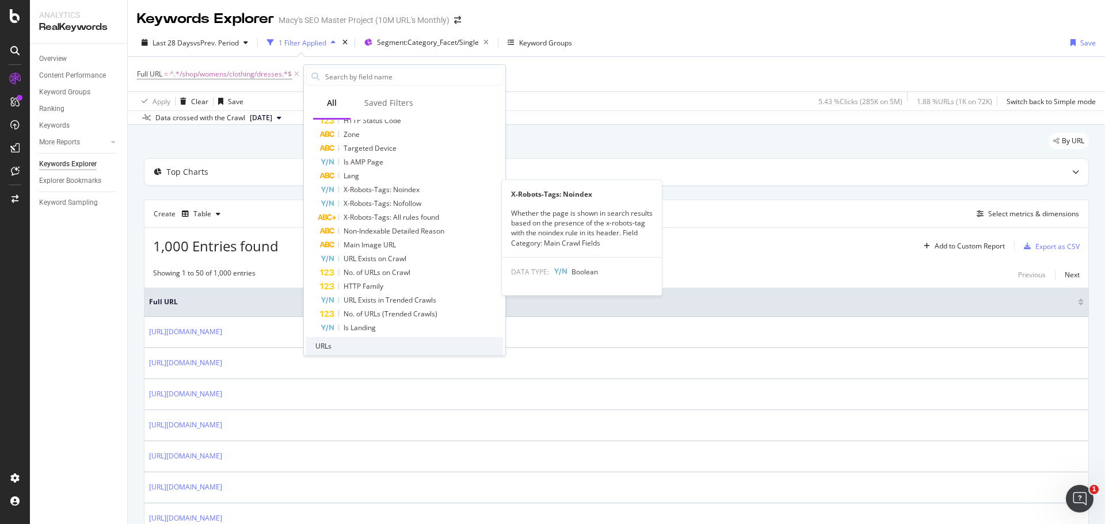
scroll to position [461, 0]
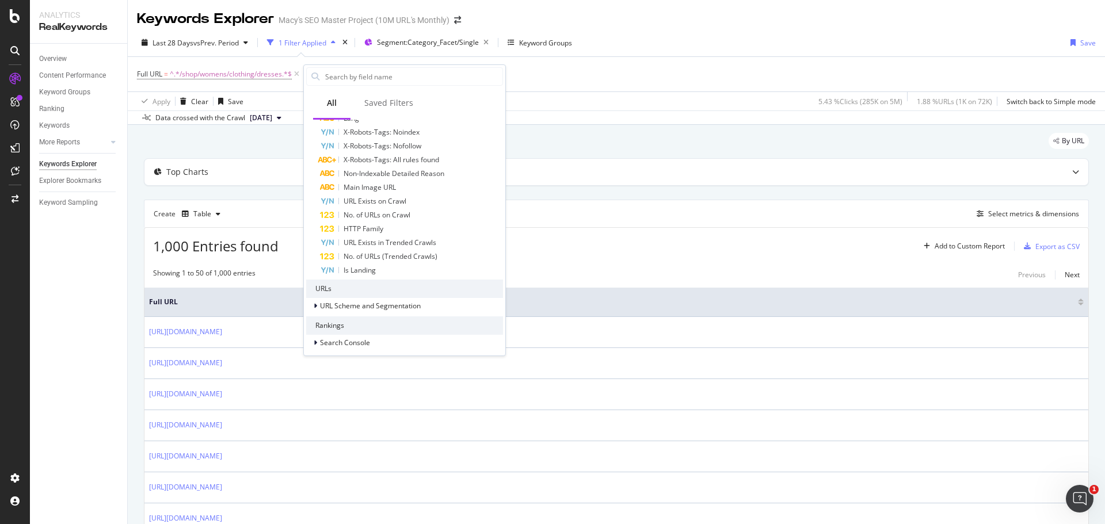
click at [752, 124] on div "Data crossed with the Crawl [DATE]" at bounding box center [617, 118] width 978 height 14
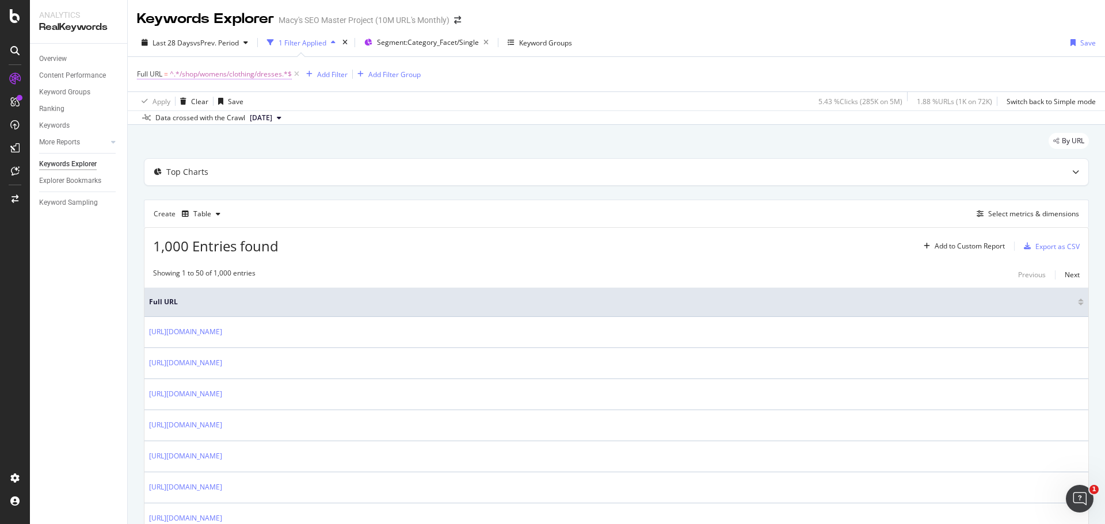
click at [241, 71] on span "^.*/shop/womens/clothing/dresses.*$" at bounding box center [231, 74] width 122 height 16
click at [215, 116] on input "/shop/womens/clothing/dresses" at bounding box center [201, 122] width 109 height 18
paste input "?id=5449"
type input "?id=5449"
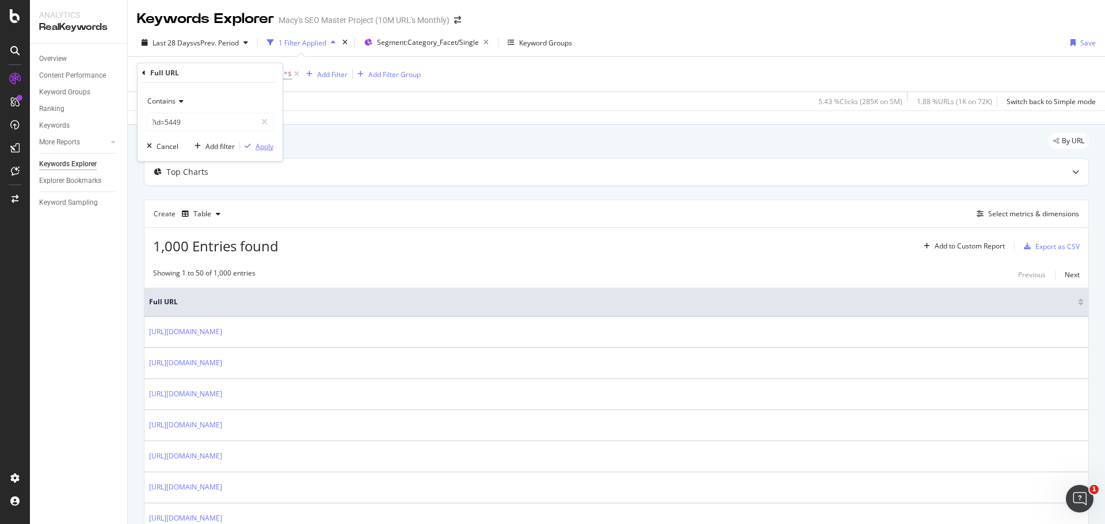
click at [264, 144] on div "Apply" at bounding box center [265, 147] width 18 height 10
click at [267, 75] on div "Add Filter" at bounding box center [259, 75] width 31 height 10
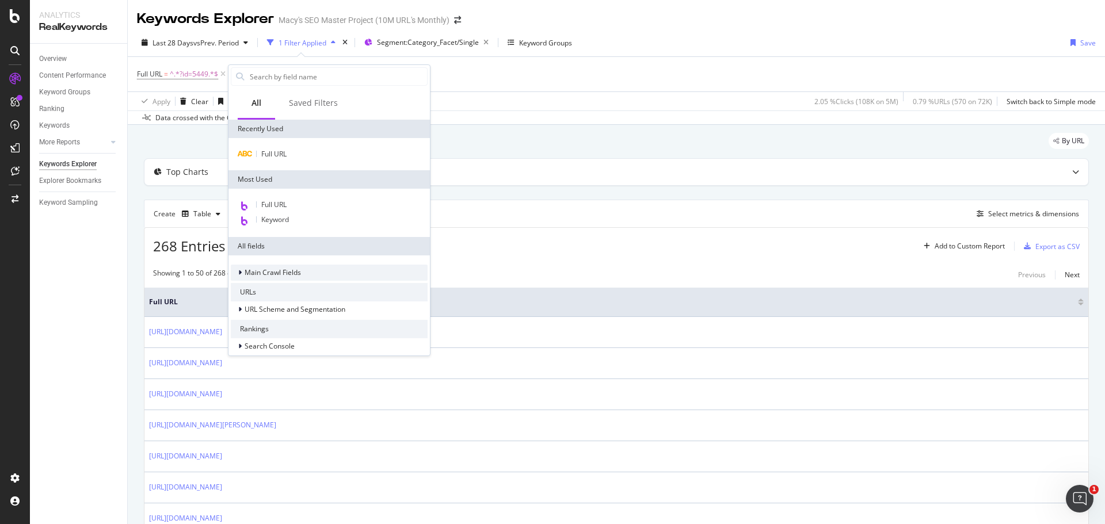
click at [238, 273] on icon at bounding box center [239, 272] width 3 height 7
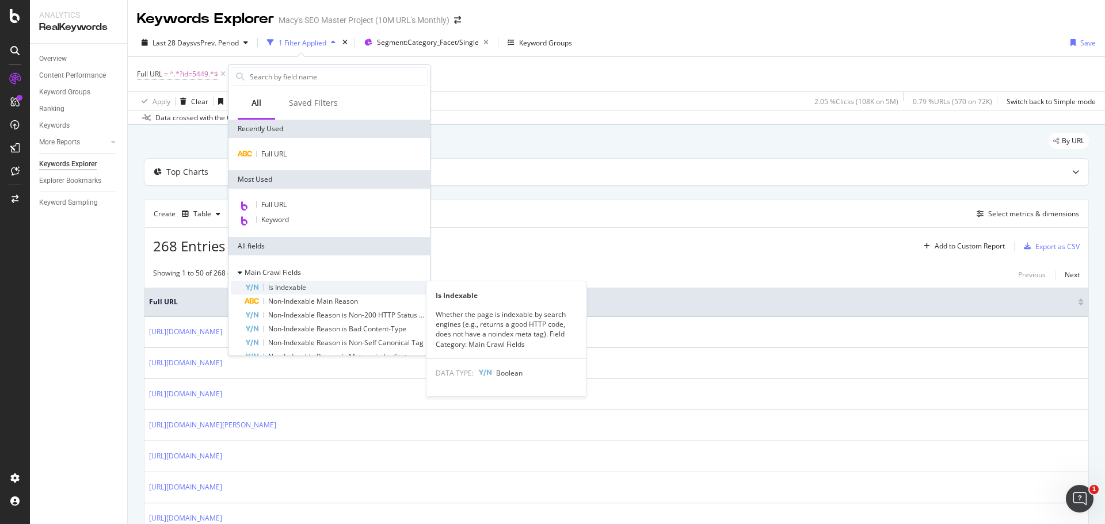
click at [288, 284] on span "Is Indexable" at bounding box center [287, 288] width 38 height 10
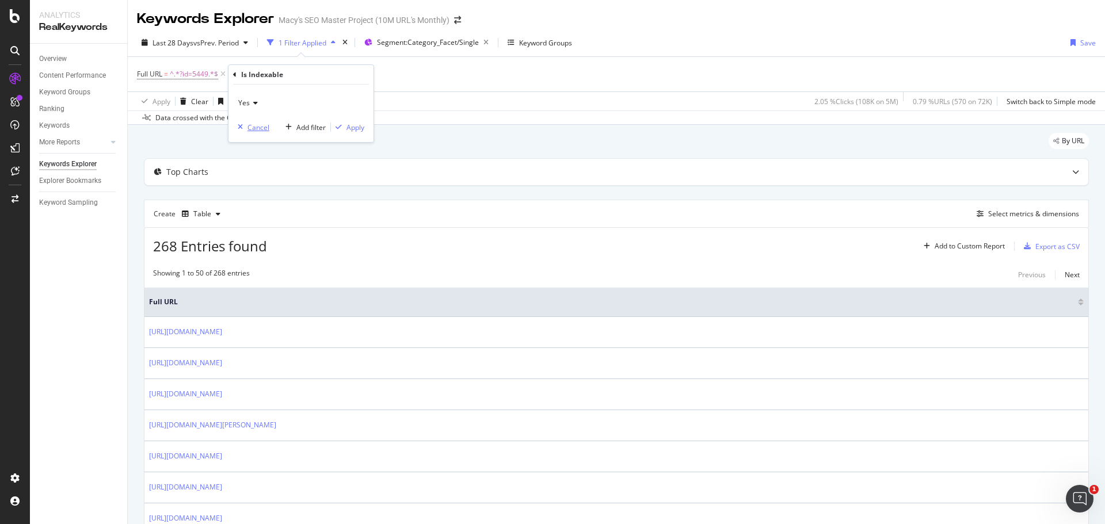
click at [260, 128] on div "Cancel" at bounding box center [259, 128] width 22 height 10
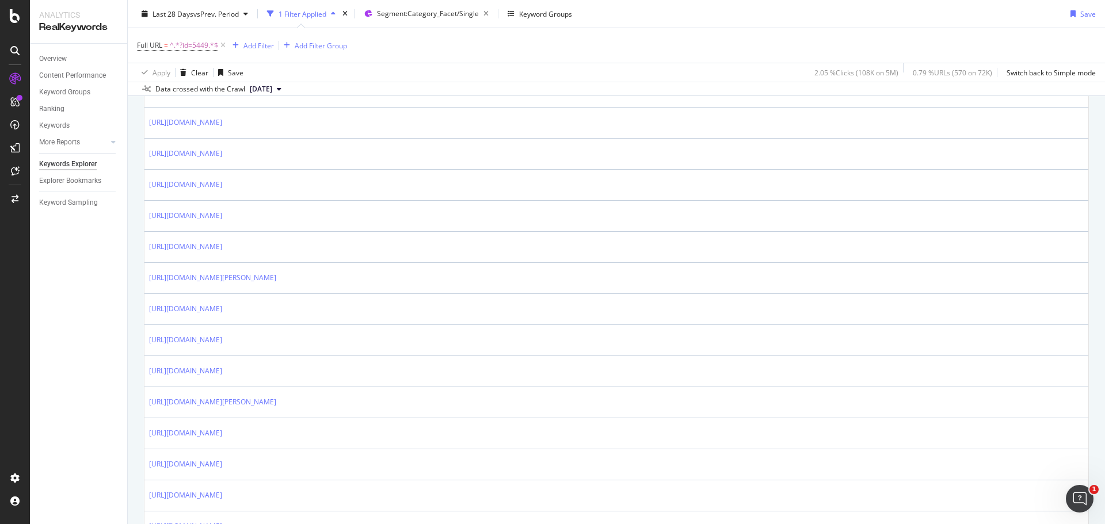
scroll to position [1413, 0]
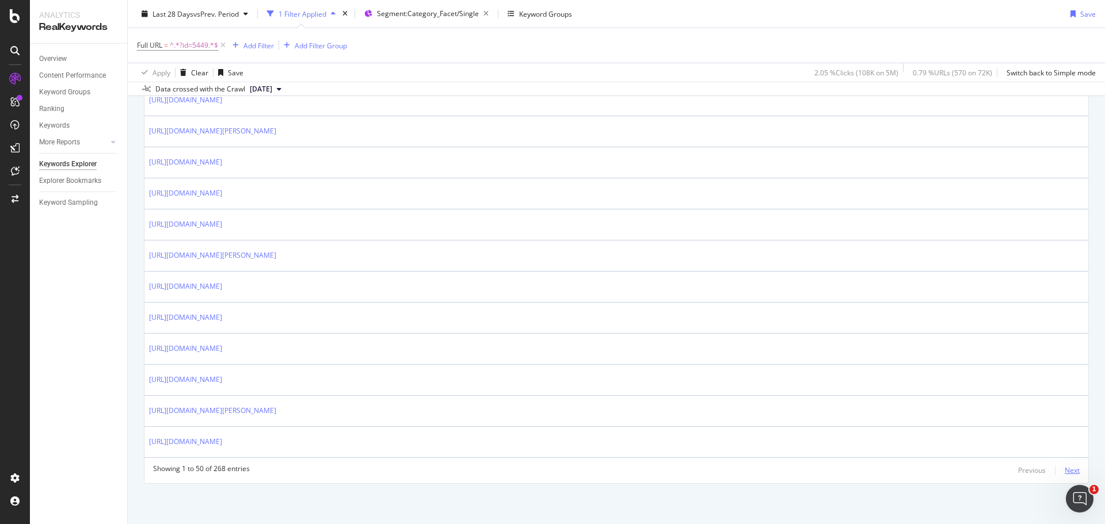
click at [1065, 471] on div "Next" at bounding box center [1072, 471] width 15 height 10
click at [1066, 470] on div "Next" at bounding box center [1072, 471] width 15 height 10
click at [1065, 470] on div "Next" at bounding box center [1072, 471] width 15 height 10
click at [1065, 473] on div "Next" at bounding box center [1072, 471] width 15 height 10
click at [1065, 474] on div "Next" at bounding box center [1072, 471] width 15 height 10
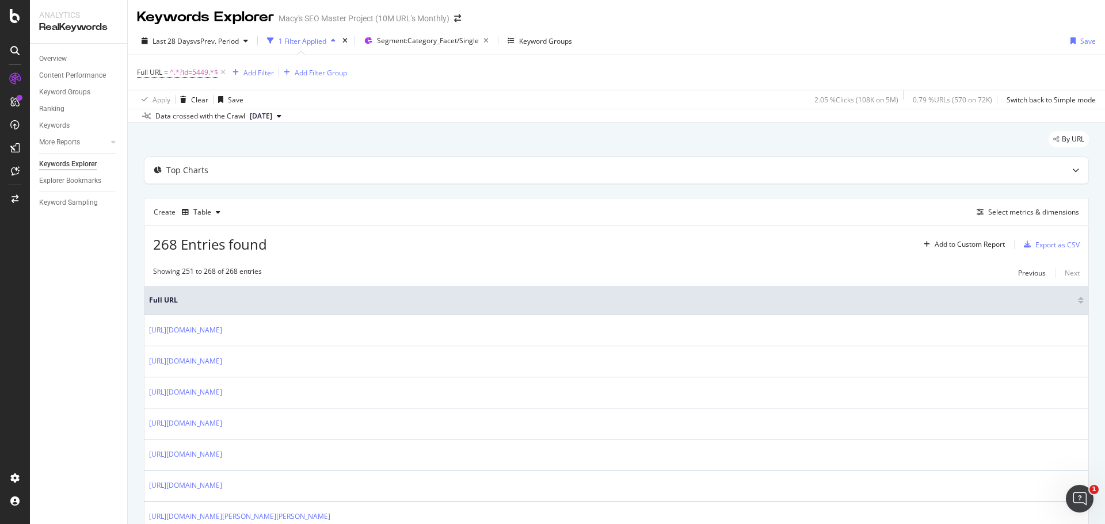
scroll to position [0, 0]
click at [440, 45] on span "Segment: Category_Facet/Single" at bounding box center [428, 42] width 102 height 10
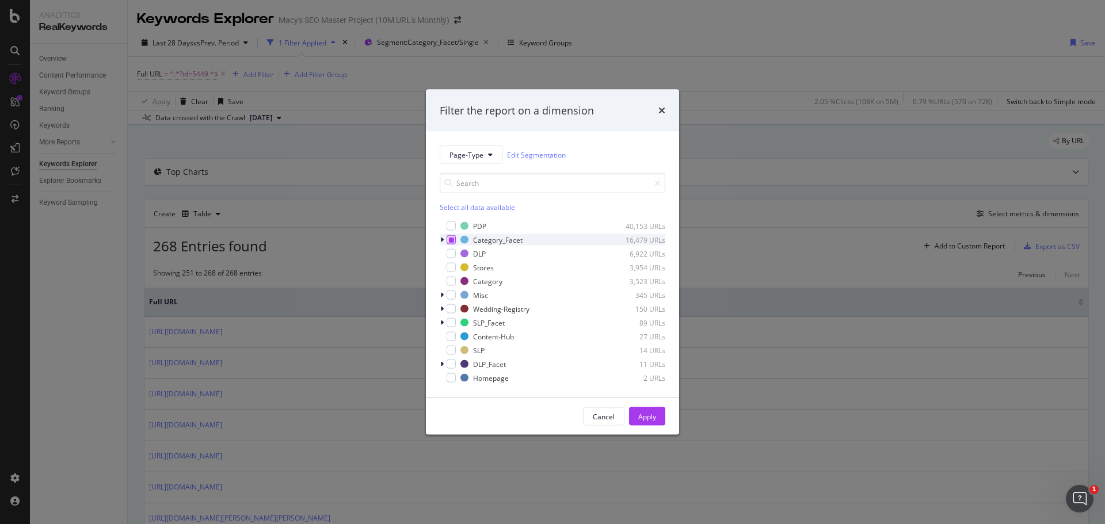
click at [450, 239] on icon "modal" at bounding box center [451, 240] width 5 height 6
click at [641, 416] on div "Apply" at bounding box center [647, 417] width 18 height 10
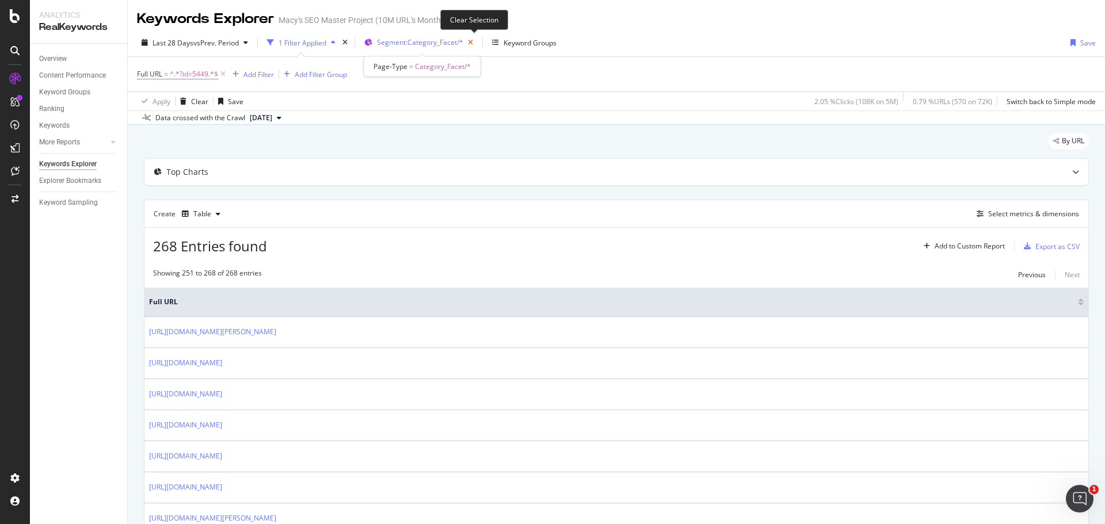
click at [474, 41] on icon "button" at bounding box center [470, 43] width 14 height 16
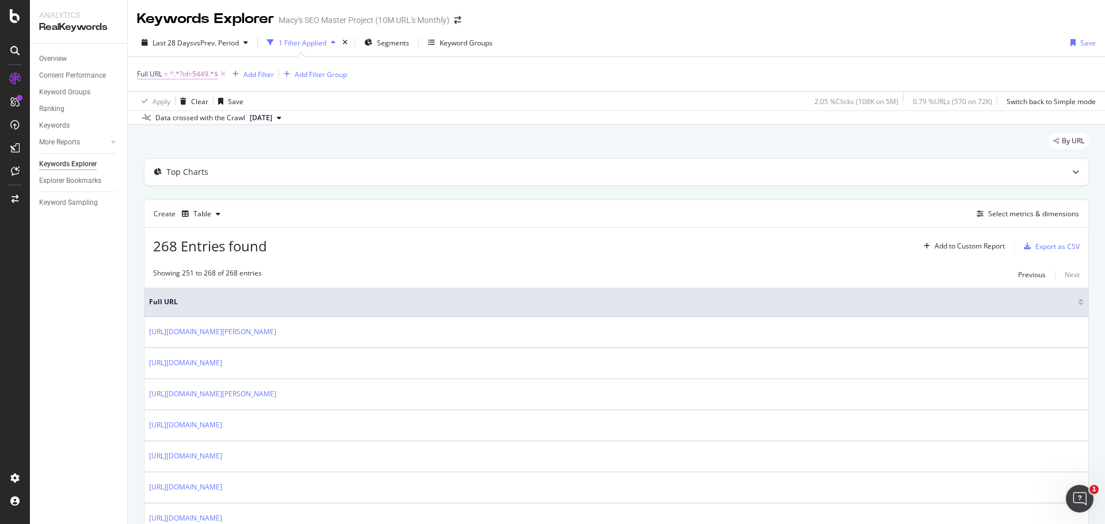
click at [184, 77] on span "^.*?id=5449.*$" at bounding box center [194, 74] width 48 height 16
click at [201, 121] on input "?id=5449" at bounding box center [201, 122] width 109 height 18
paste input "Dress_style"
type input "Dress_style"
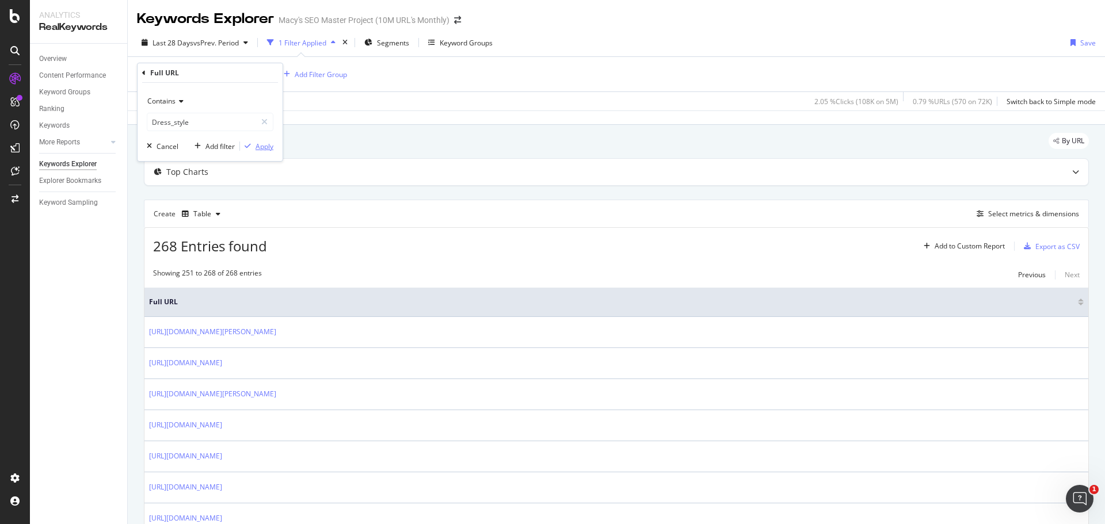
click at [263, 149] on div "Apply" at bounding box center [265, 147] width 18 height 10
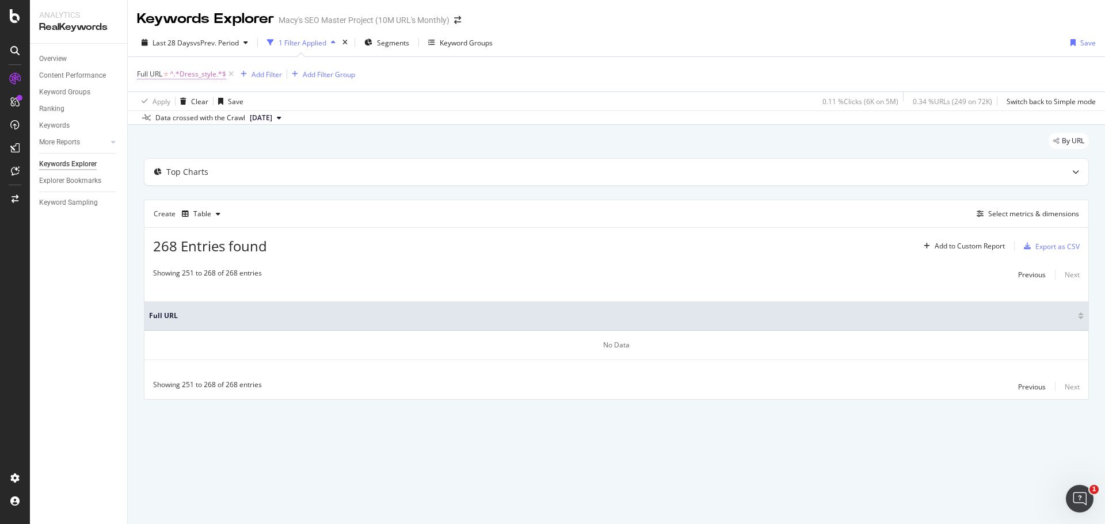
click at [199, 80] on span "^.*Dress_style.*$" at bounding box center [198, 74] width 56 height 16
click at [180, 121] on input "Dress_style" at bounding box center [201, 122] width 109 height 18
click at [254, 146] on div "button" at bounding box center [248, 146] width 16 height 7
click at [1043, 390] on div "Previous" at bounding box center [1032, 387] width 28 height 10
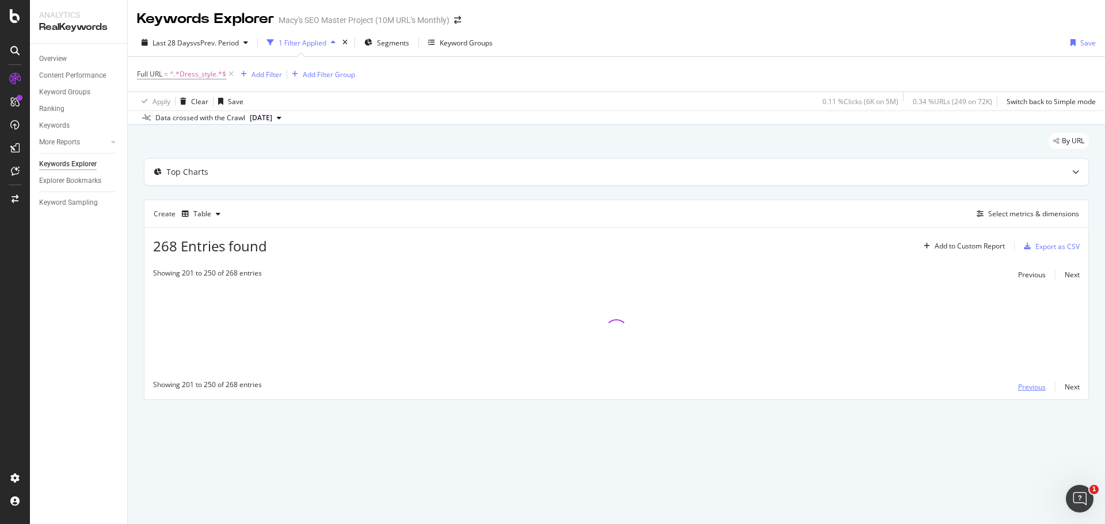
click at [1043, 390] on div "Previous" at bounding box center [1032, 387] width 28 height 10
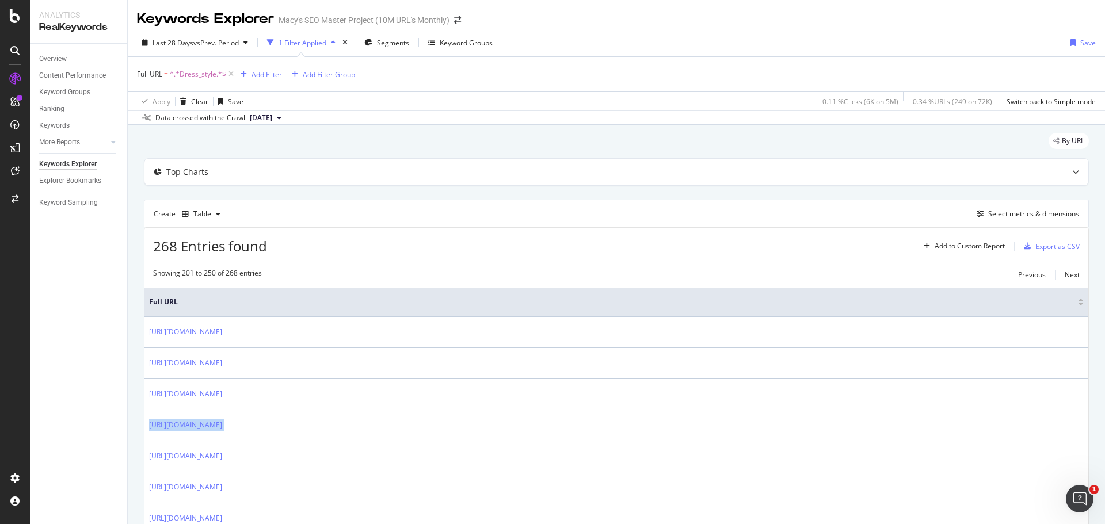
click at [1043, 390] on div "[URL][DOMAIN_NAME]" at bounding box center [616, 395] width 935 height 12
click at [1028, 275] on div "Previous" at bounding box center [1032, 275] width 28 height 10
click at [277, 78] on div "Add Filter" at bounding box center [267, 75] width 31 height 10
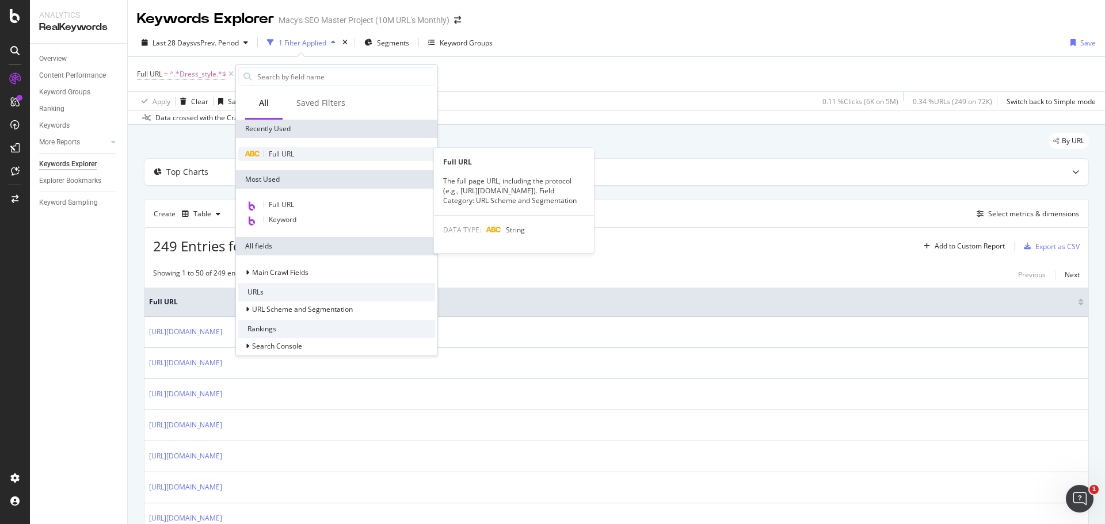
click at [307, 156] on div "Full URL" at bounding box center [336, 154] width 197 height 14
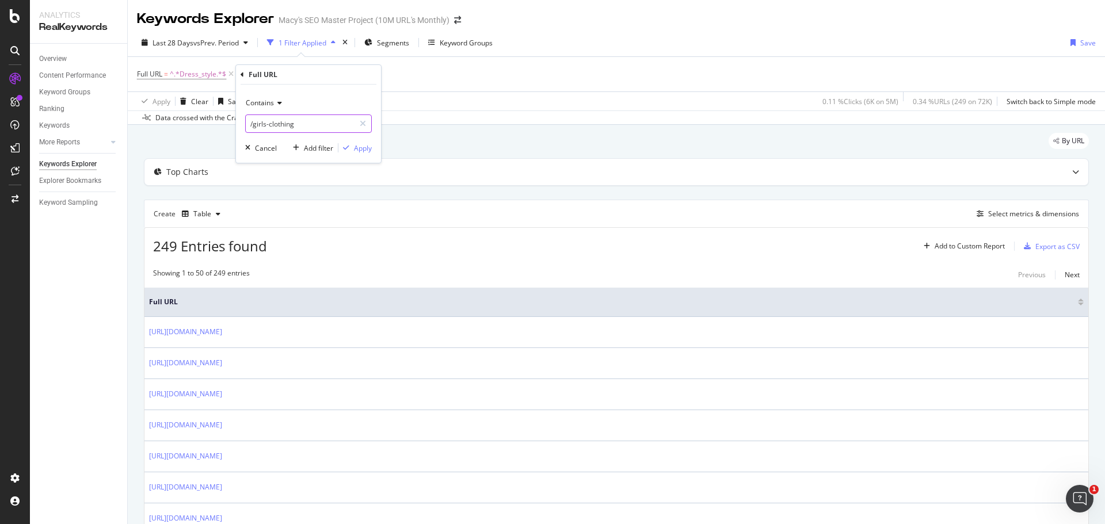
click at [308, 124] on input "/girls-clothing" at bounding box center [300, 124] width 109 height 18
click at [309, 125] on input "/girls-clothing" at bounding box center [300, 124] width 109 height 18
paste input "id=5449"
type input "id=5449"
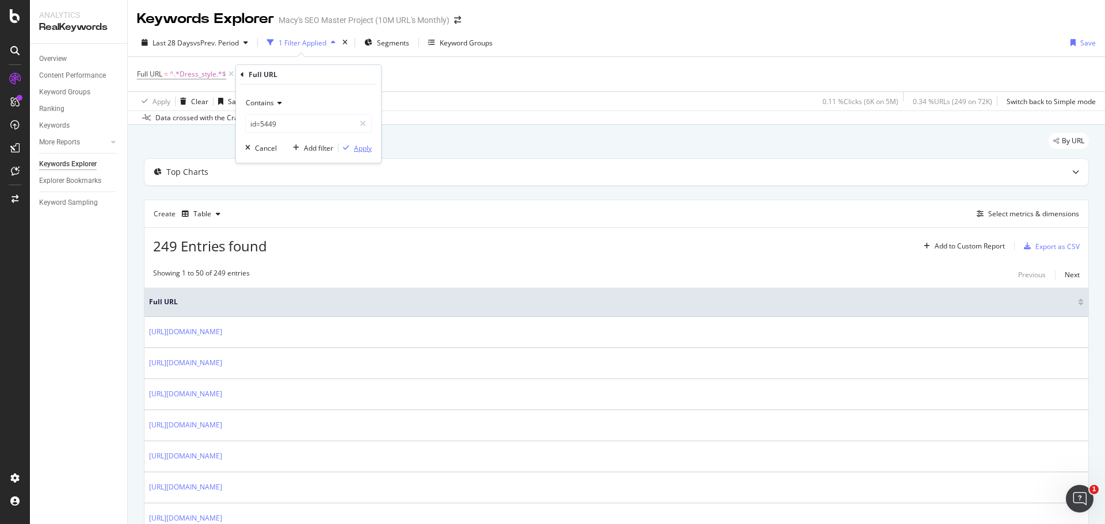
click at [353, 147] on div "button" at bounding box center [347, 147] width 16 height 7
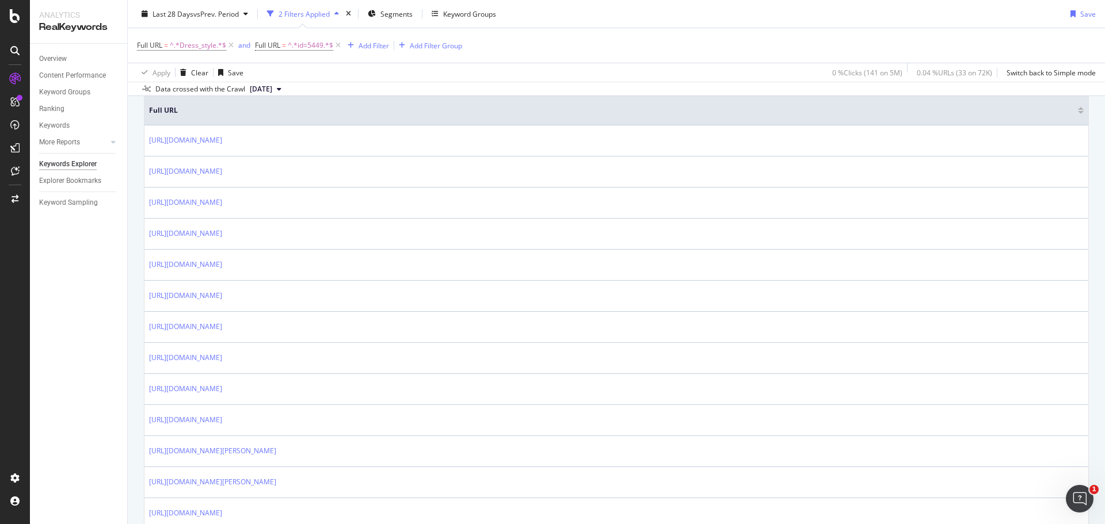
scroll to position [173, 0]
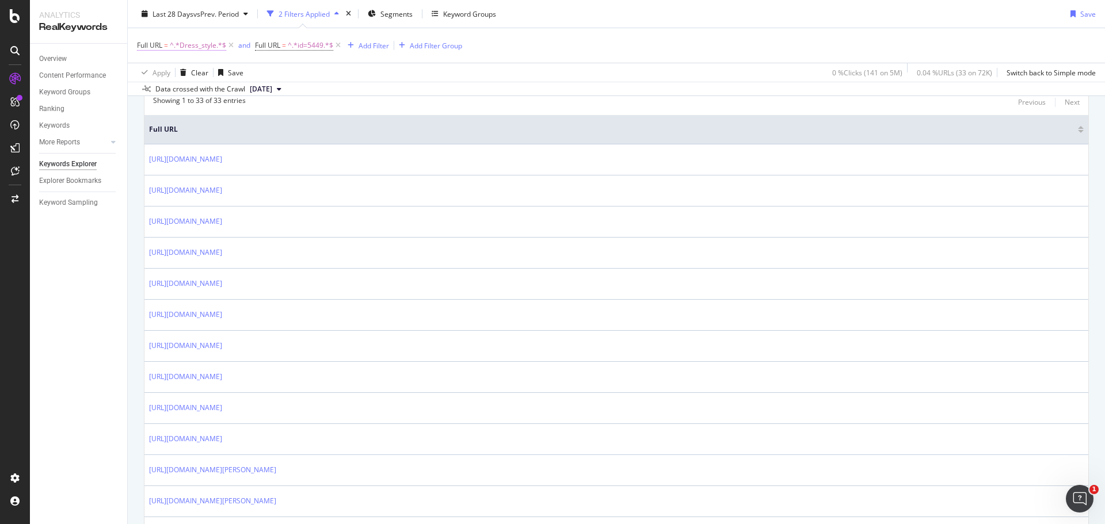
click at [201, 44] on span "^.*Dress_style.*$" at bounding box center [198, 45] width 56 height 16
click at [201, 92] on input "Dress_style" at bounding box center [201, 93] width 109 height 18
paste input "/Color_normal/"
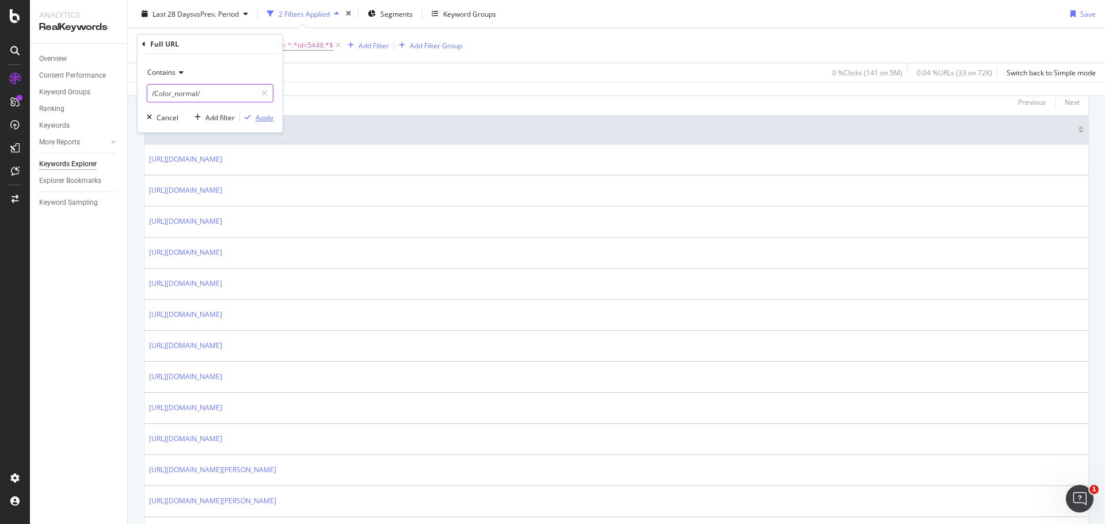
type input "/Color_normal/"
click at [263, 119] on div "Apply" at bounding box center [265, 118] width 18 height 10
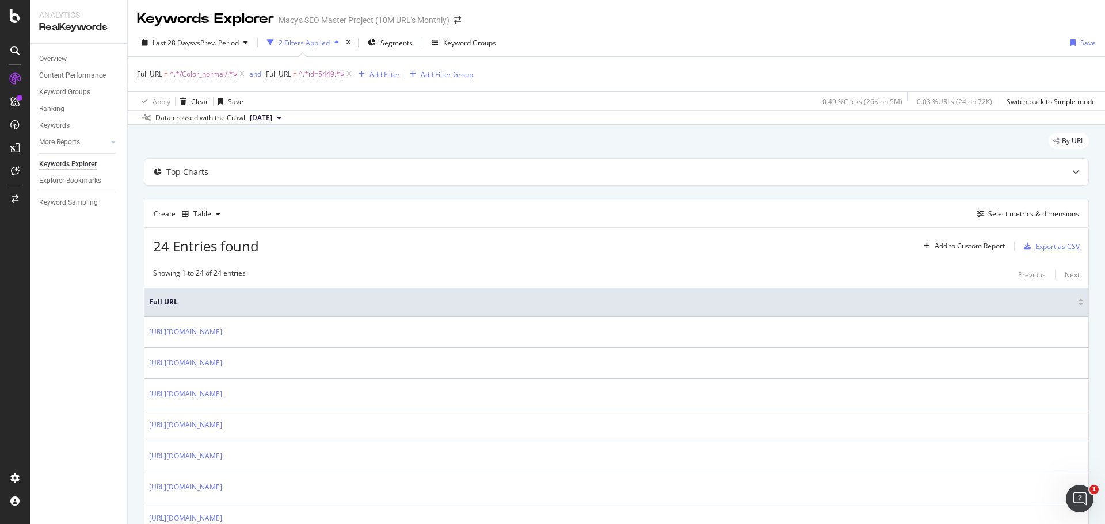
click at [1045, 248] on div "Export as CSV" at bounding box center [1058, 247] width 44 height 10
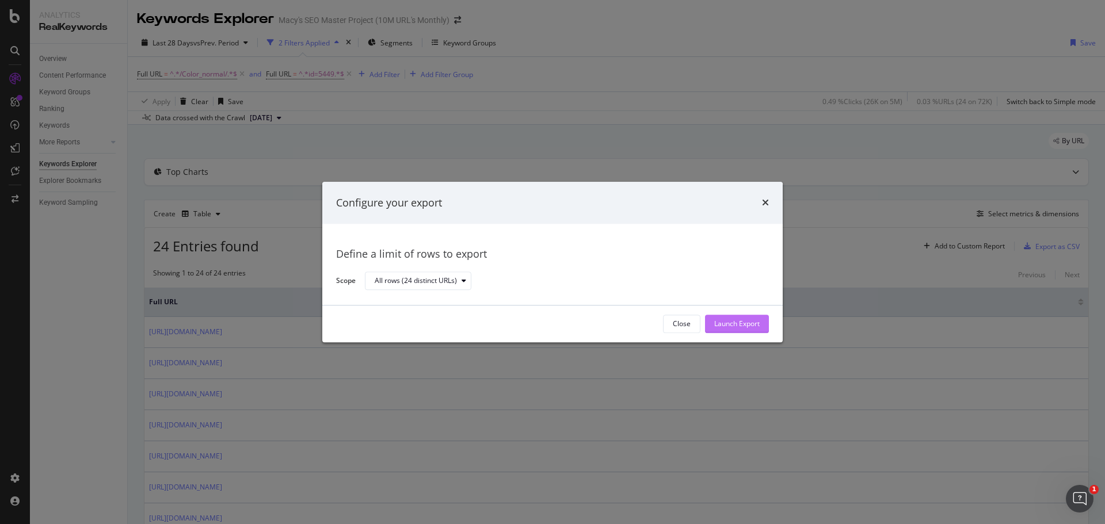
click at [739, 325] on div "Launch Export" at bounding box center [736, 325] width 45 height 10
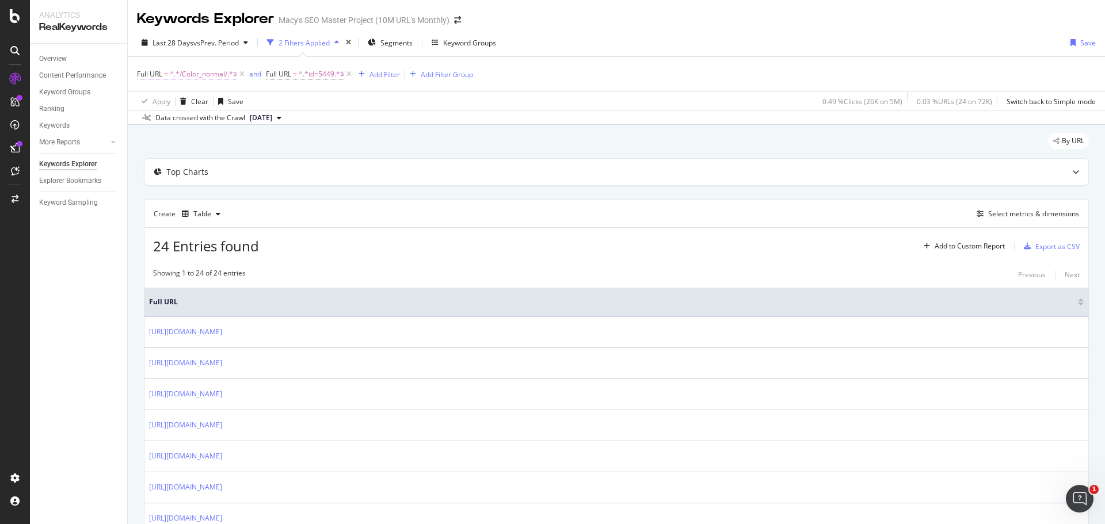
click at [198, 75] on span "^.*/Color_normal/.*$" at bounding box center [203, 74] width 67 height 16
click at [216, 121] on input "/Color_normal/" at bounding box center [201, 122] width 109 height 18
paste input "Brand"
type input "/Brand/"
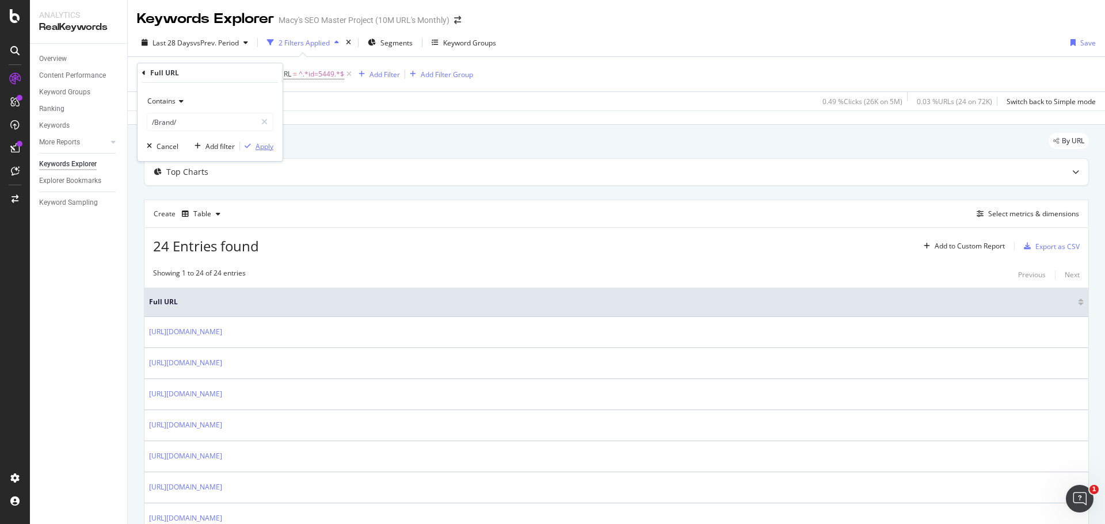
click at [269, 144] on div "Apply" at bounding box center [265, 147] width 18 height 10
click at [1060, 249] on div "Export as CSV" at bounding box center [1058, 247] width 44 height 10
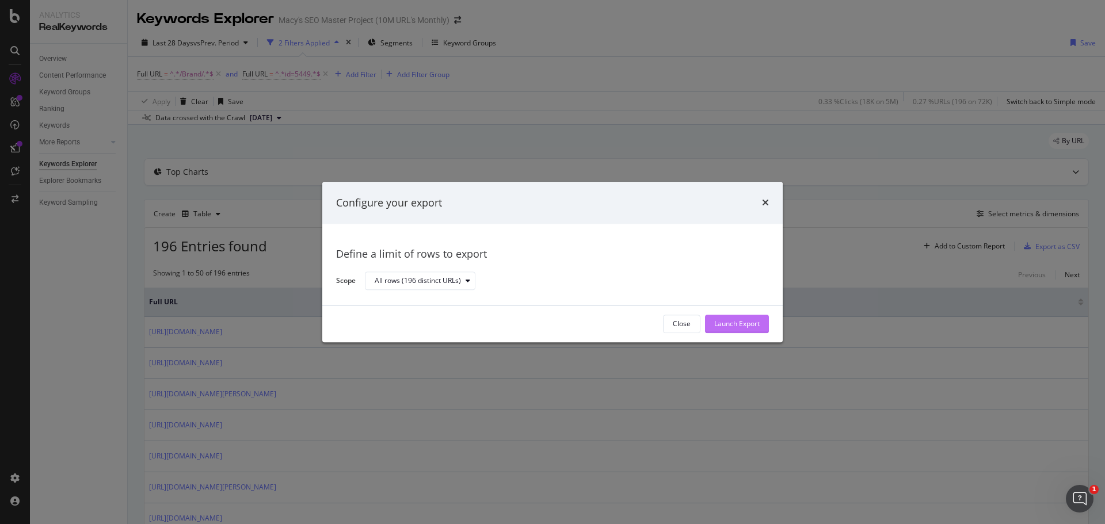
click at [755, 321] on div "Launch Export" at bounding box center [736, 325] width 45 height 10
